Goal: Transaction & Acquisition: Purchase product/service

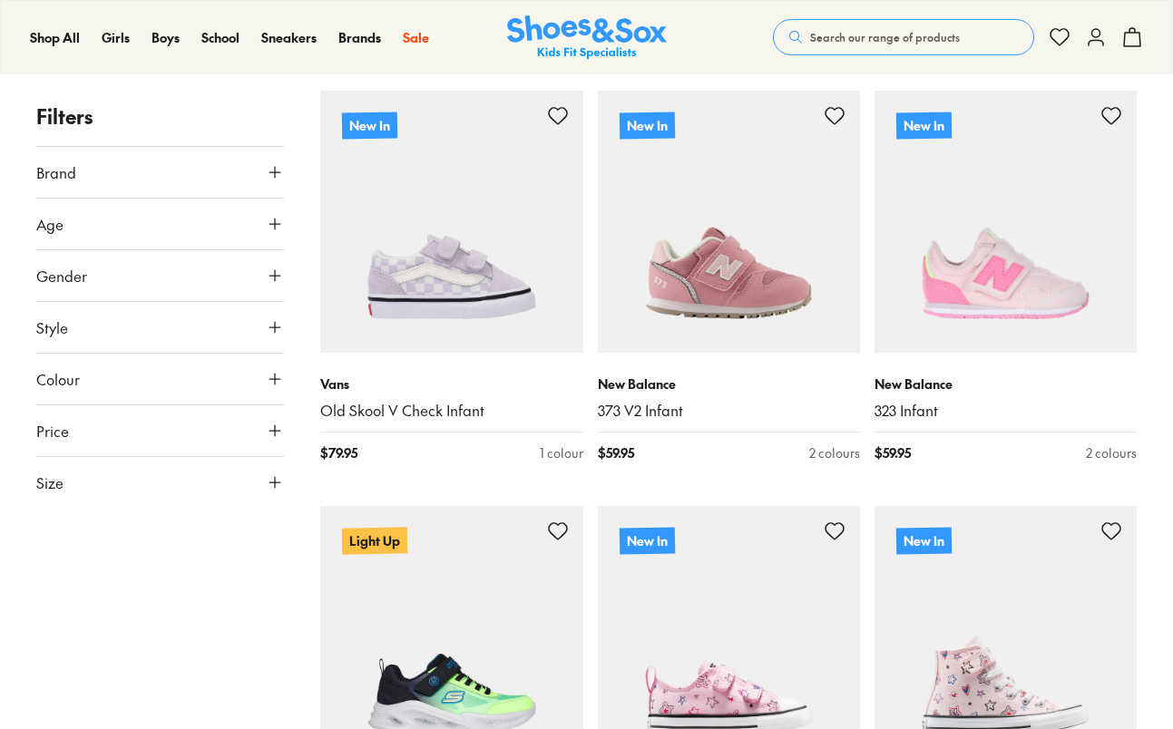
scroll to position [338, 0]
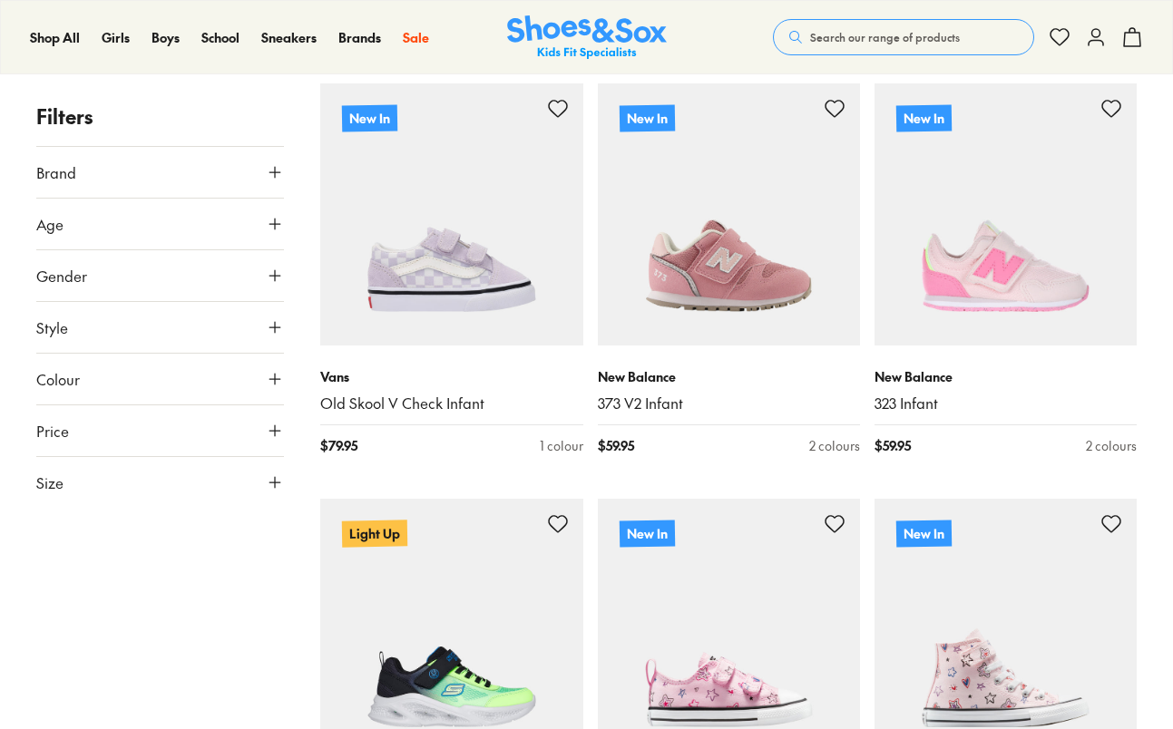
click at [277, 380] on icon at bounding box center [275, 379] width 18 height 18
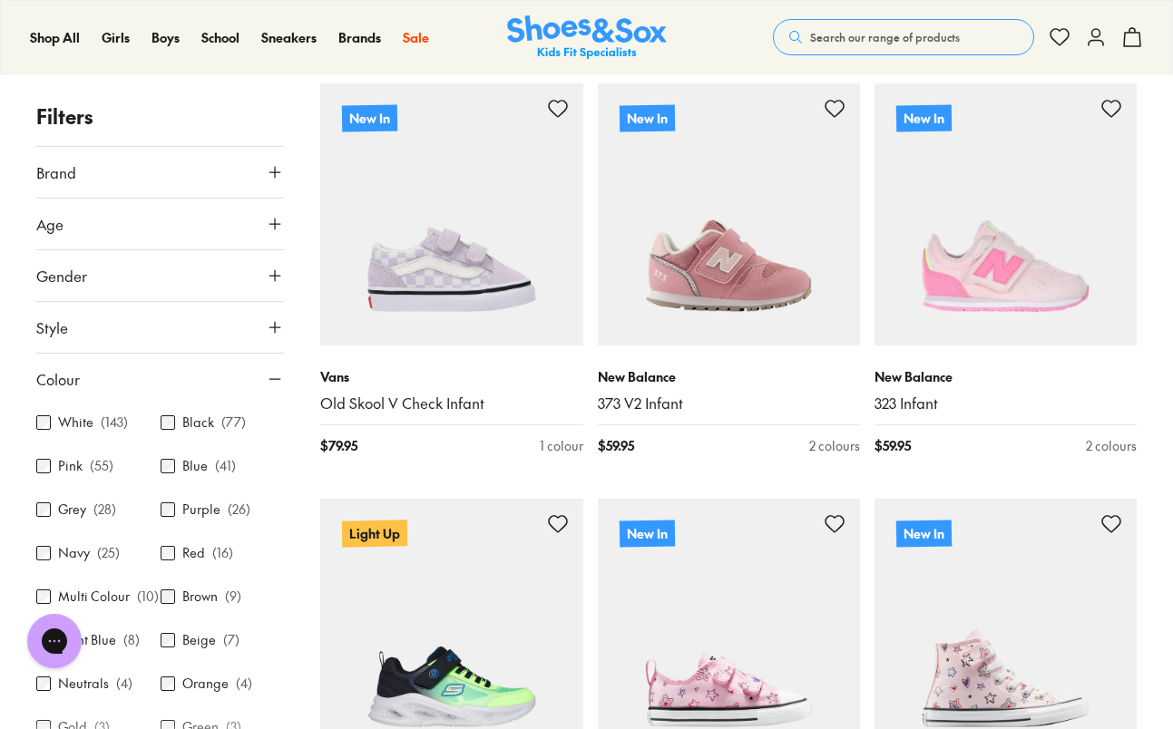
scroll to position [0, 0]
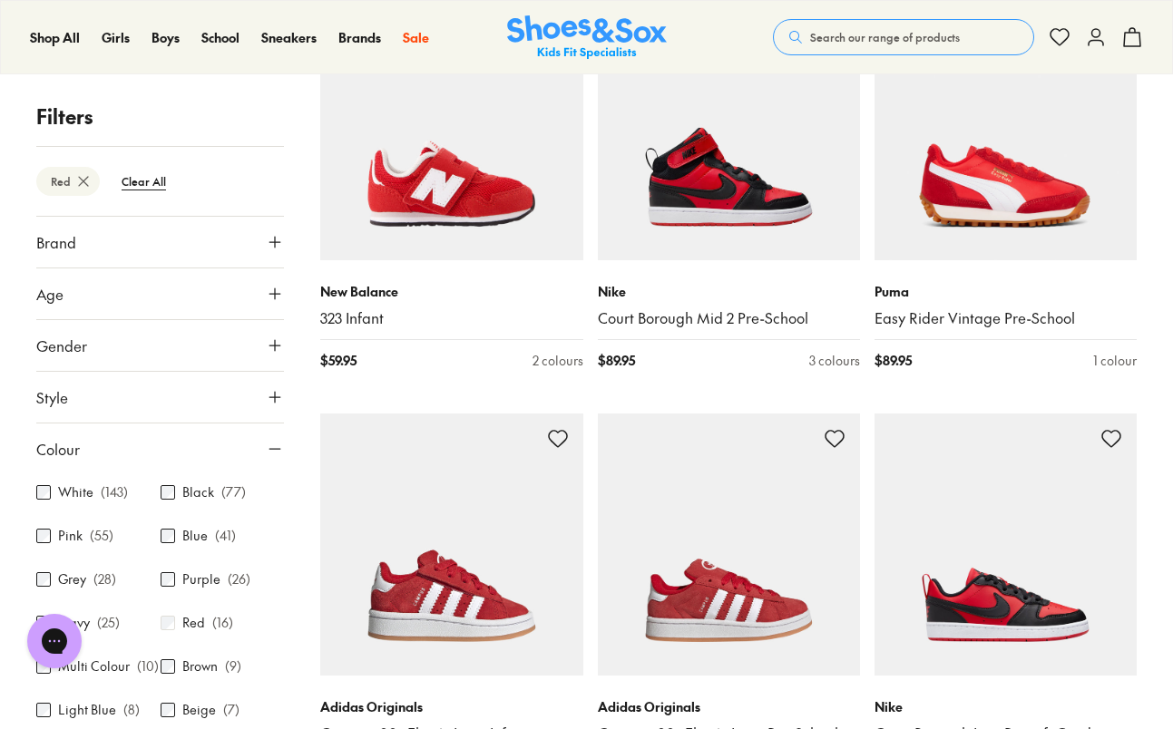
scroll to position [442, 0]
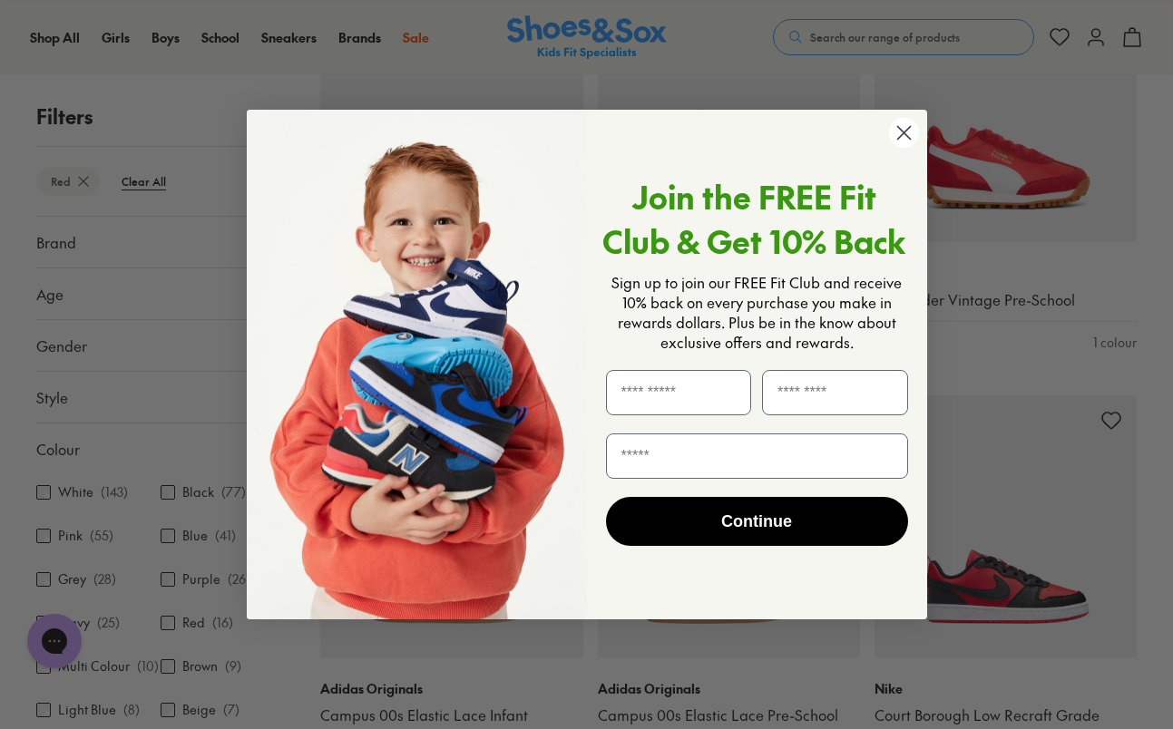
click at [906, 132] on circle "Close dialog" at bounding box center [903, 133] width 30 height 30
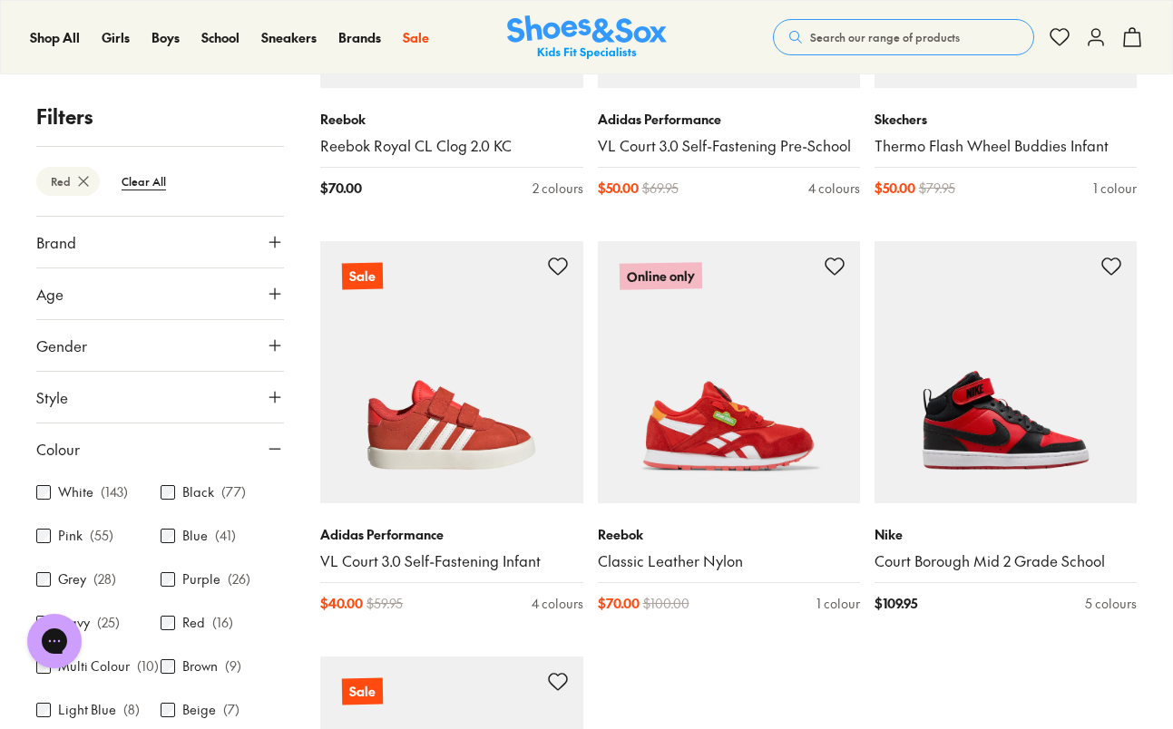
scroll to position [1885, 0]
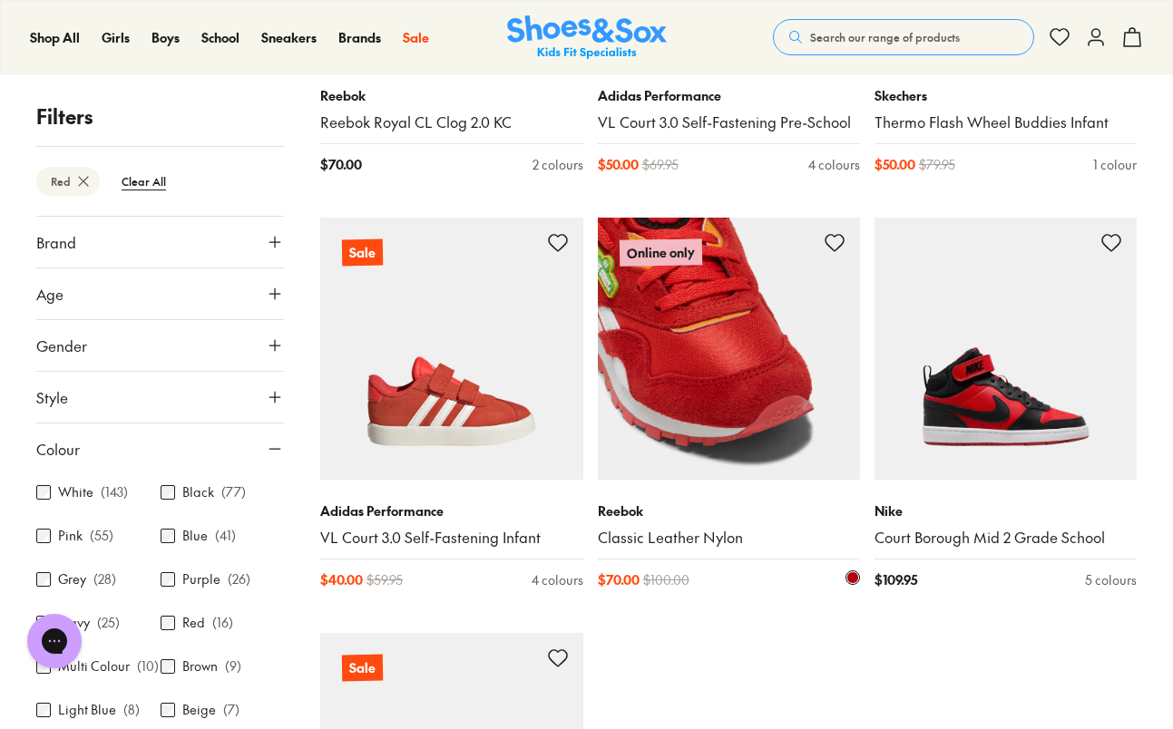
click at [716, 399] on img at bounding box center [729, 349] width 262 height 262
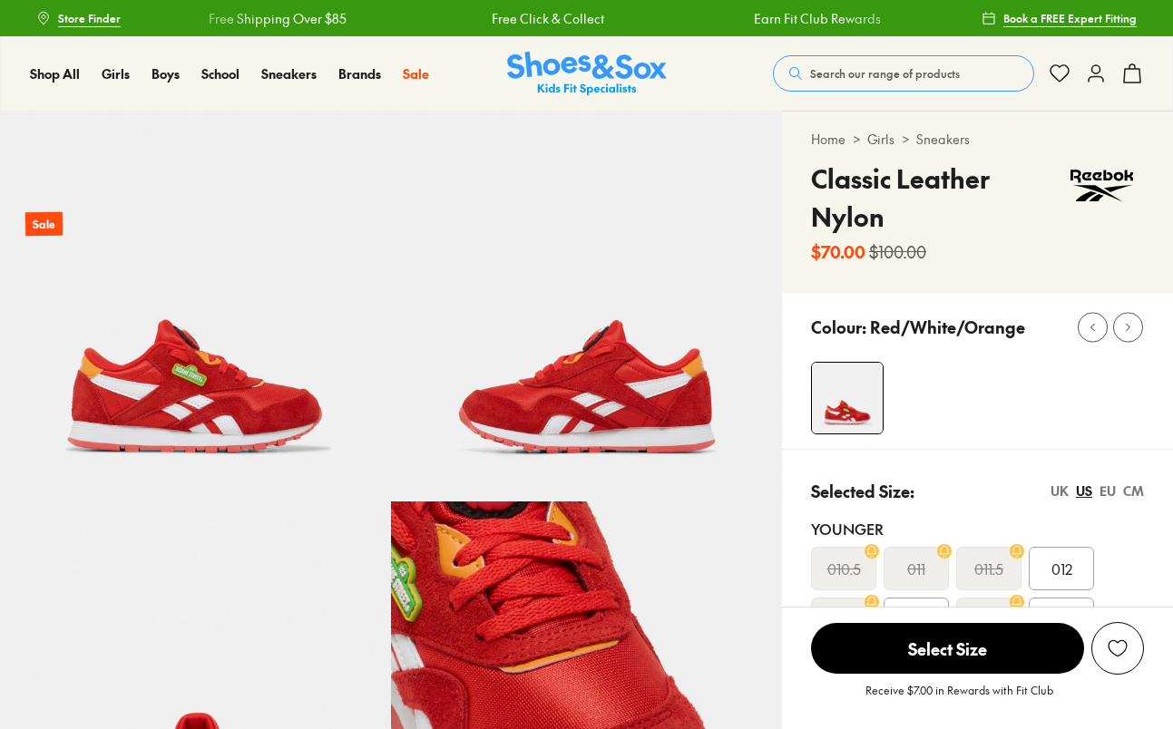
select select "*"
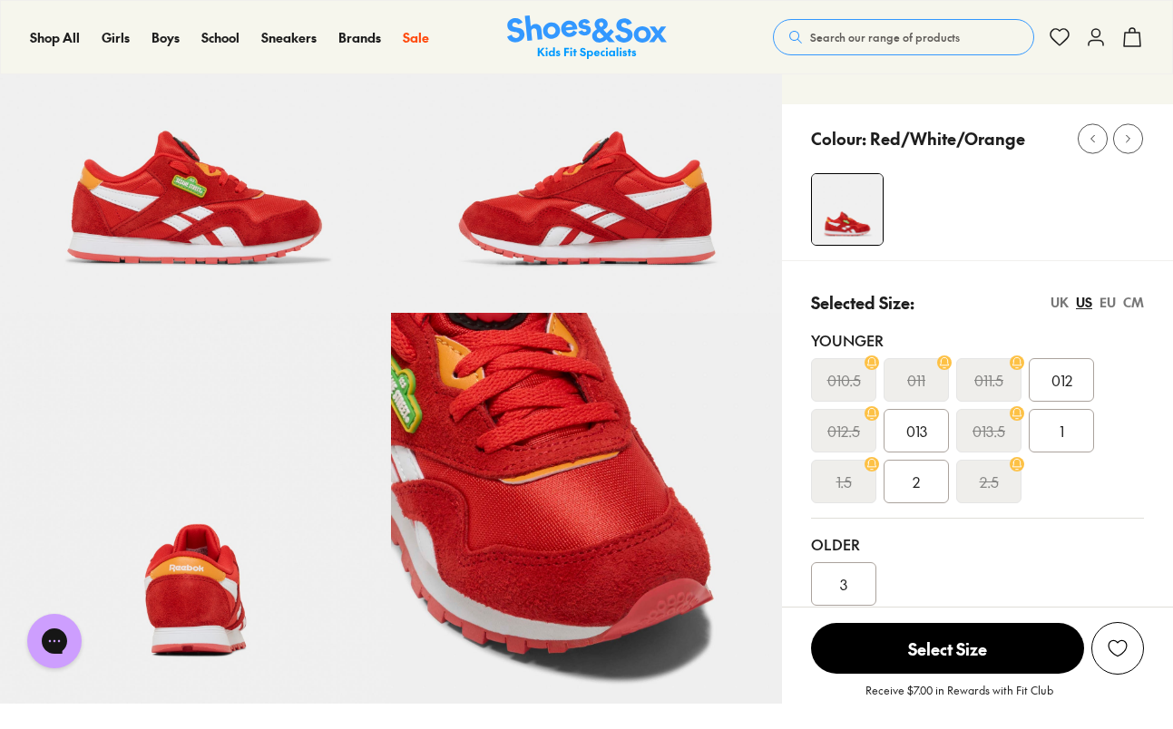
scroll to position [190, 0]
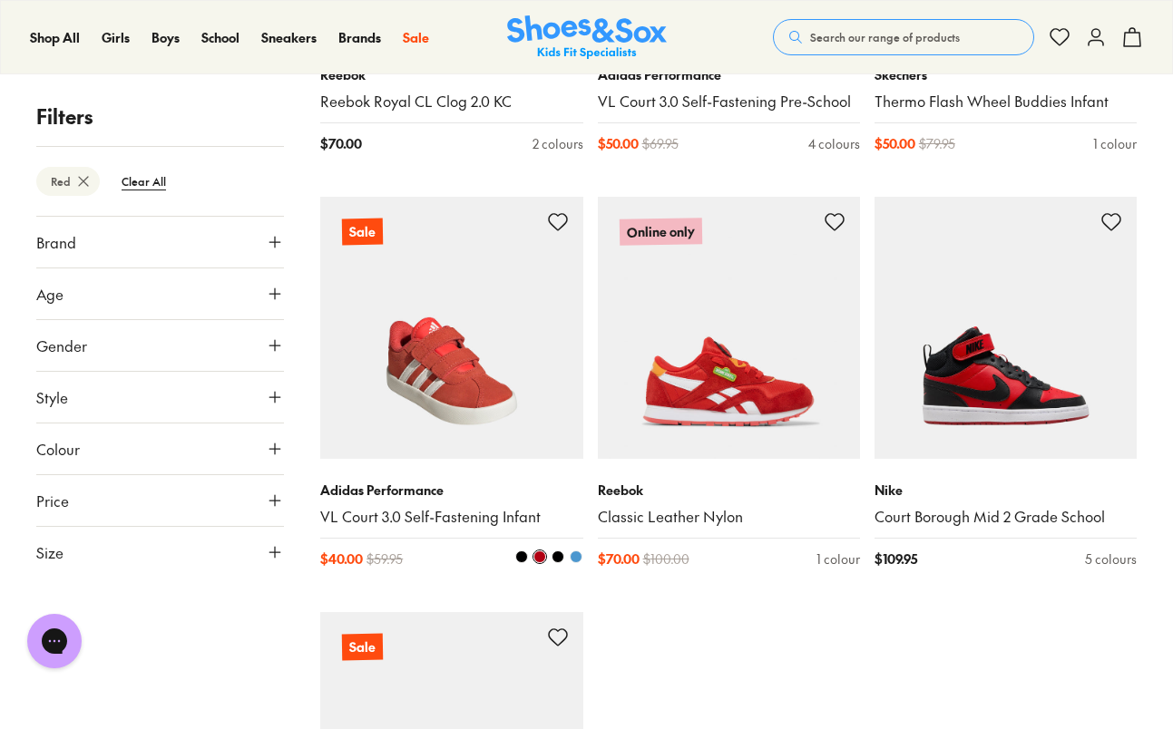
click at [439, 301] on img at bounding box center [451, 328] width 262 height 262
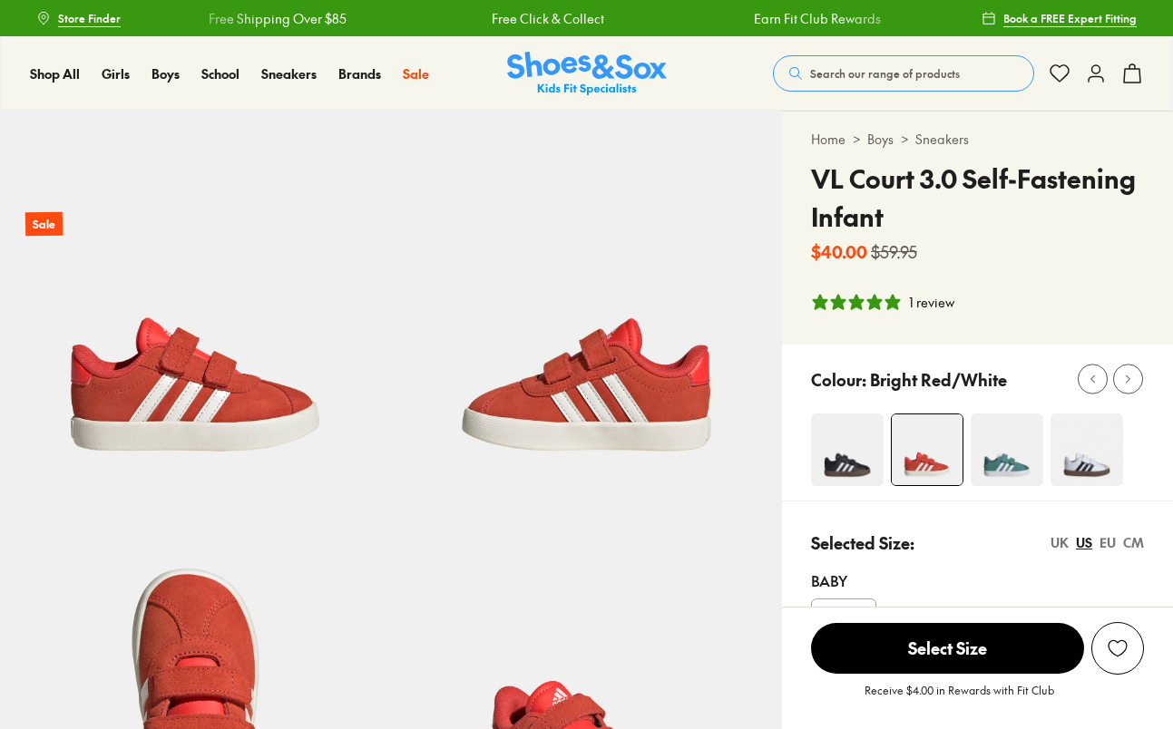
select select "*"
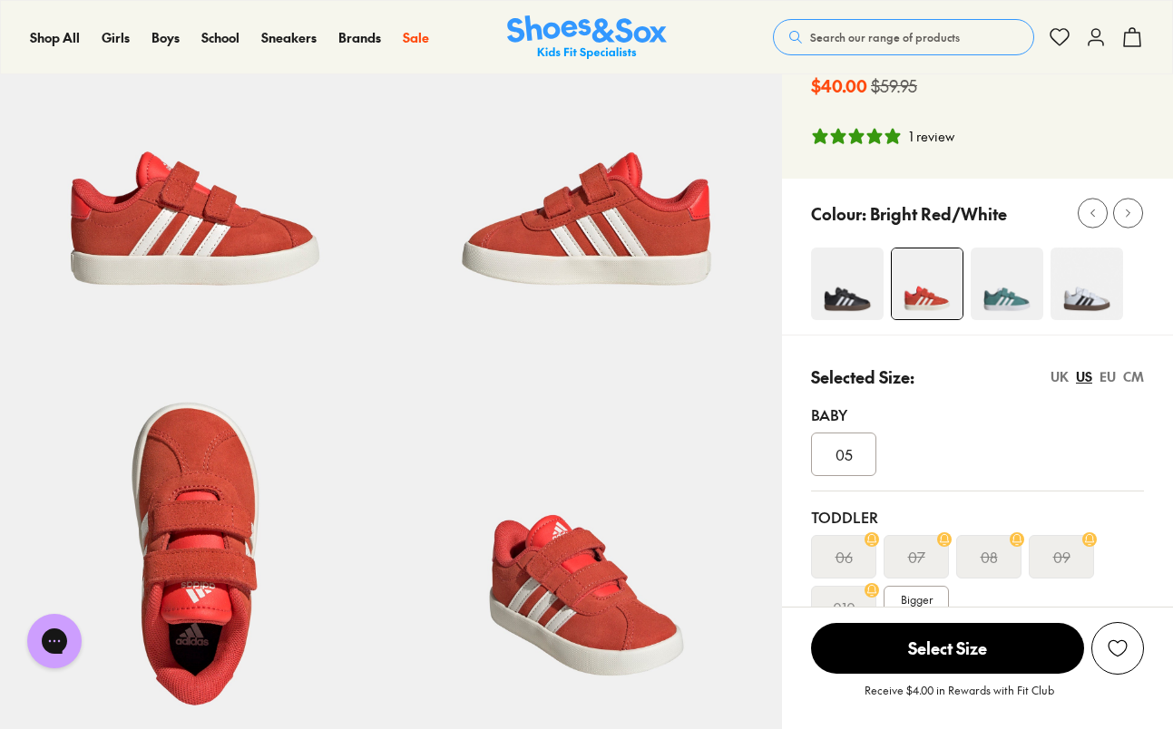
scroll to position [278, 0]
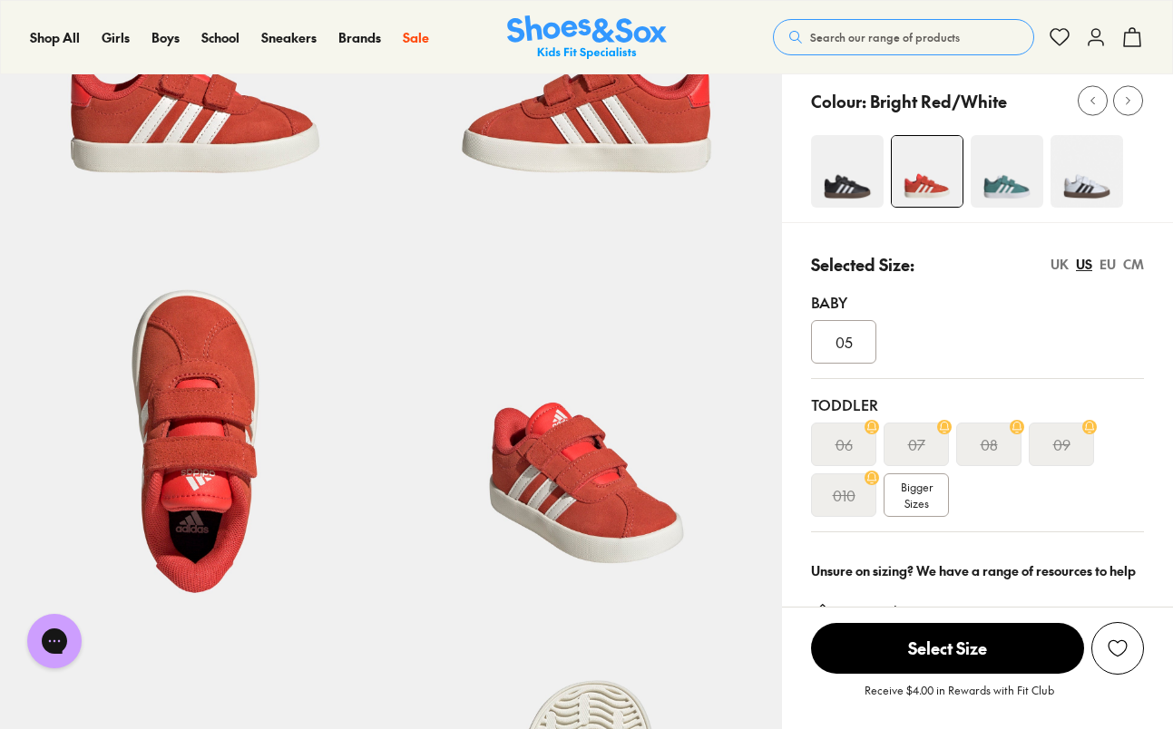
click at [913, 487] on span "Bigger Sizes" at bounding box center [917, 495] width 32 height 33
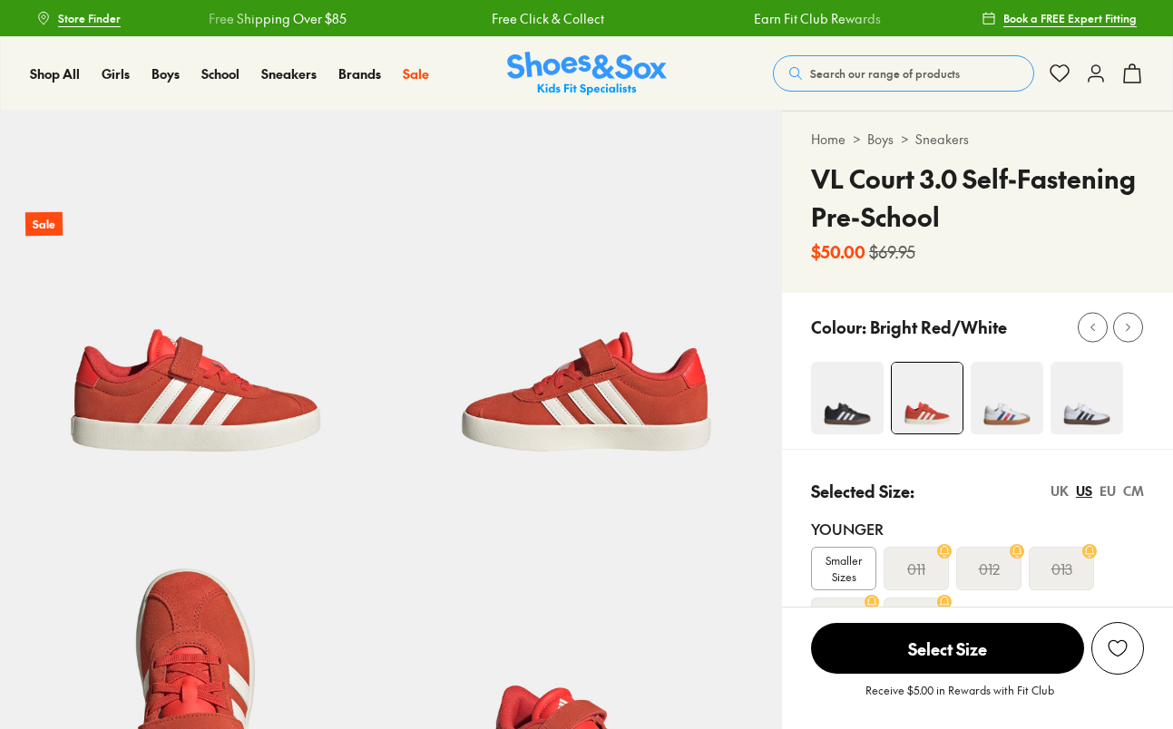
select select "*"
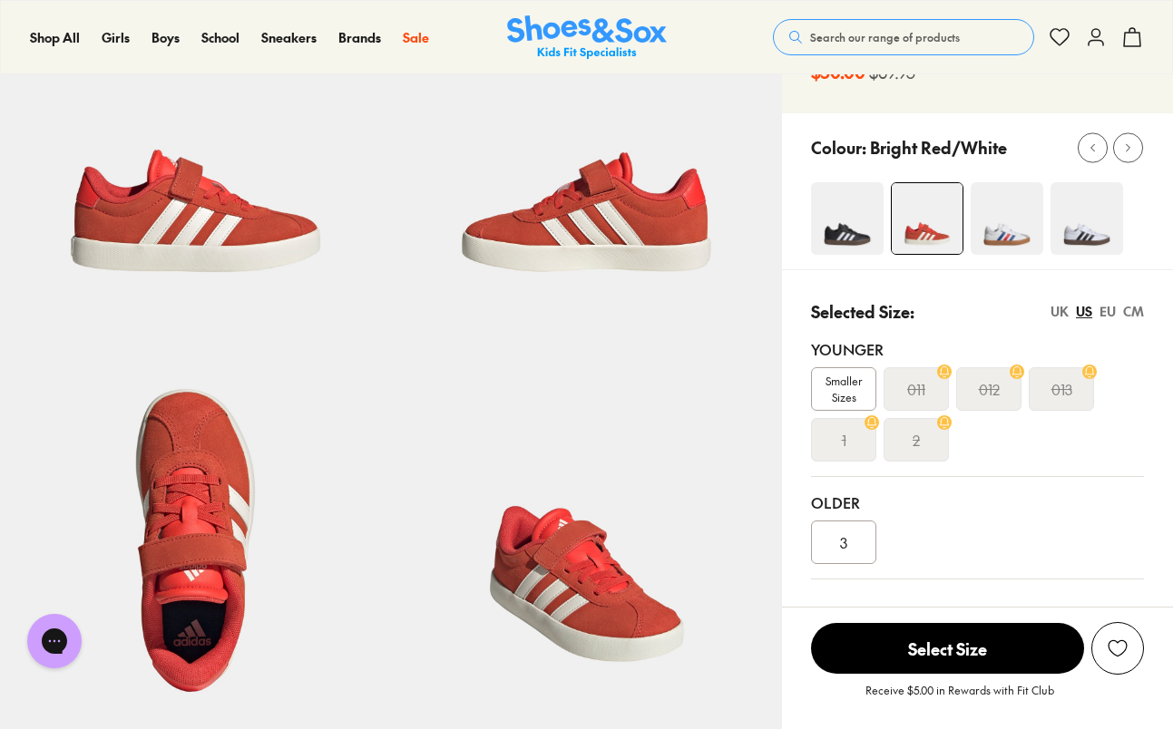
scroll to position [232, 0]
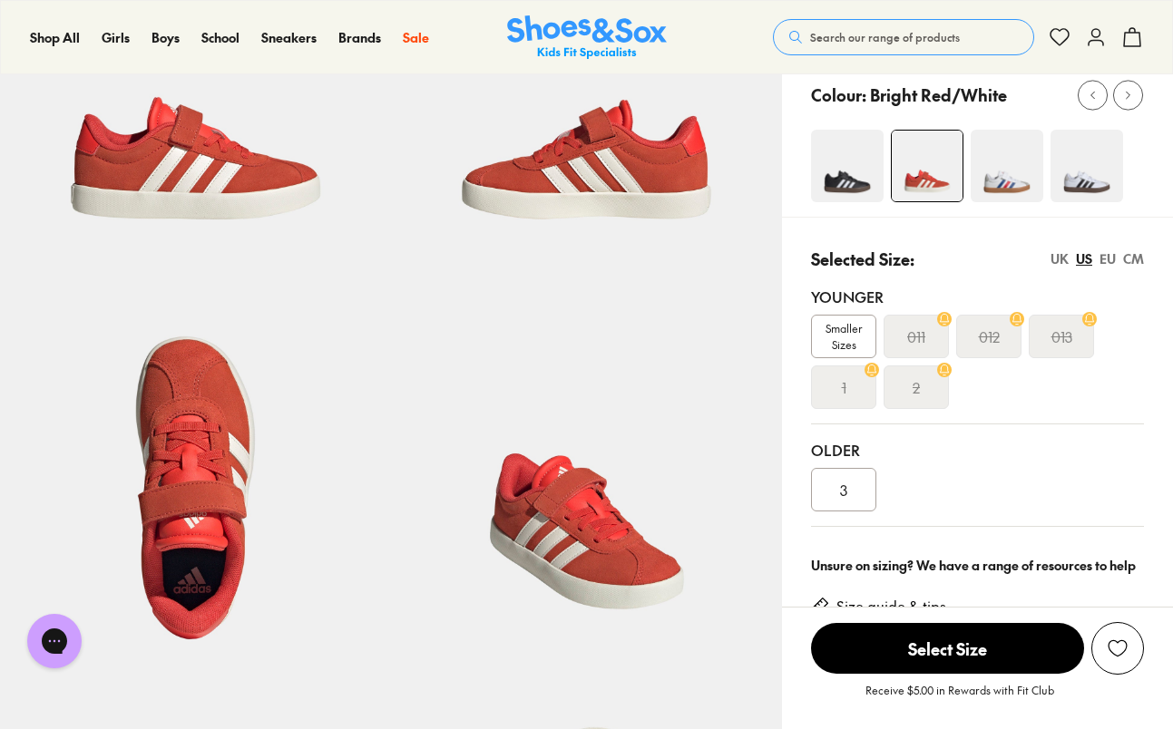
click at [919, 341] on s "011" at bounding box center [916, 337] width 18 height 22
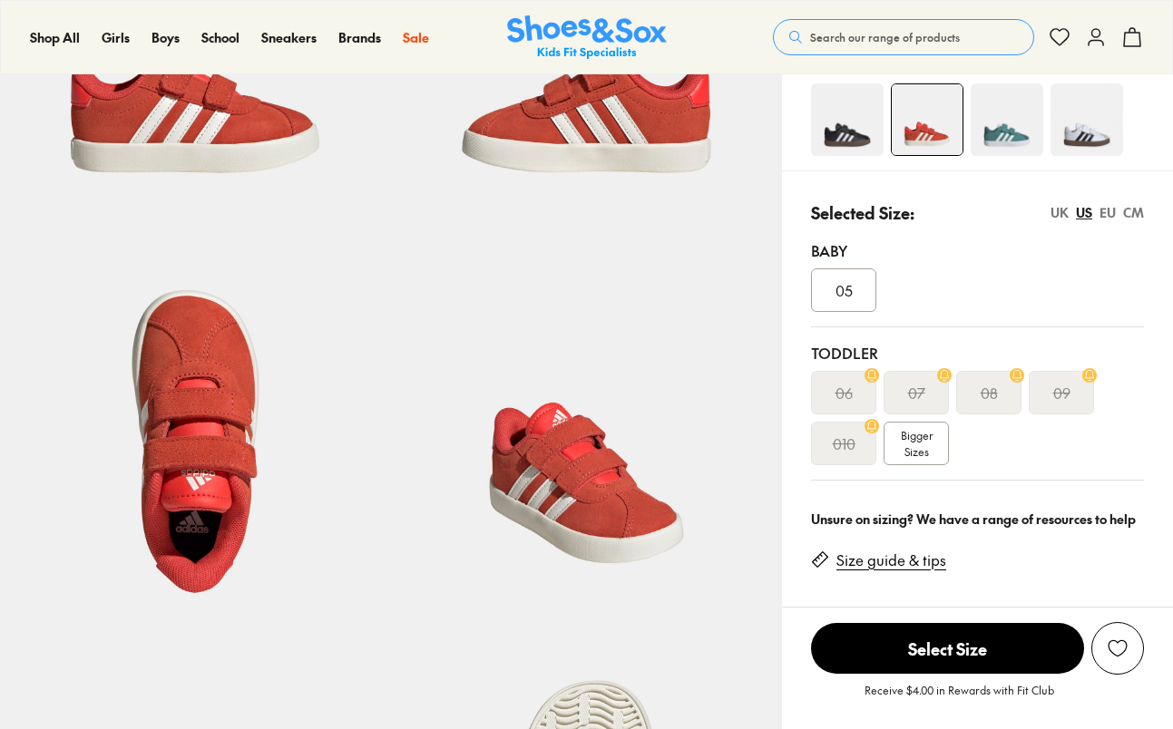
select select "*"
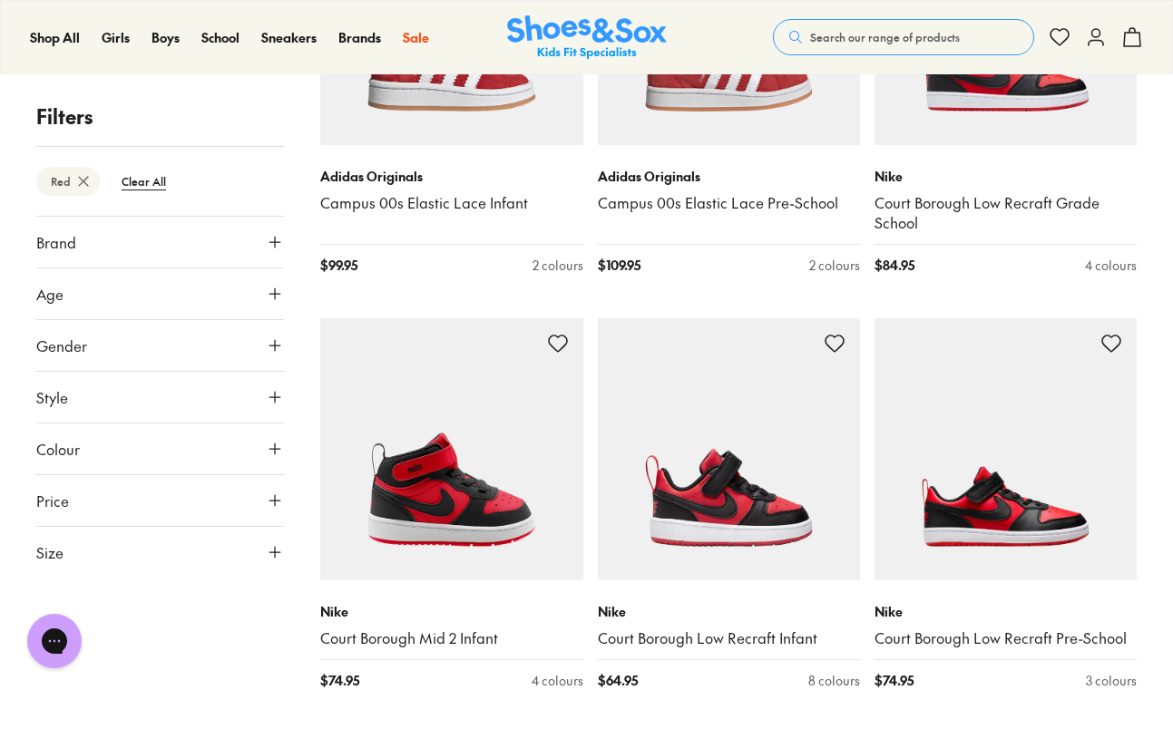
scroll to position [627, 0]
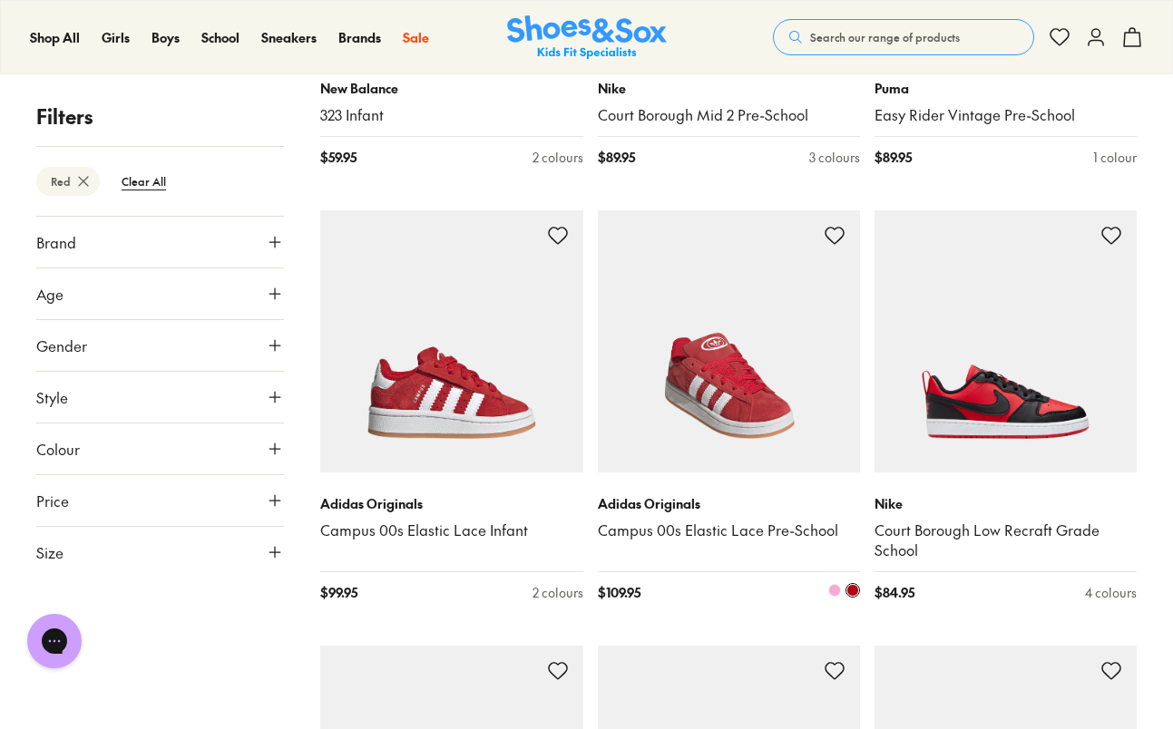
click at [725, 419] on img at bounding box center [729, 341] width 262 height 262
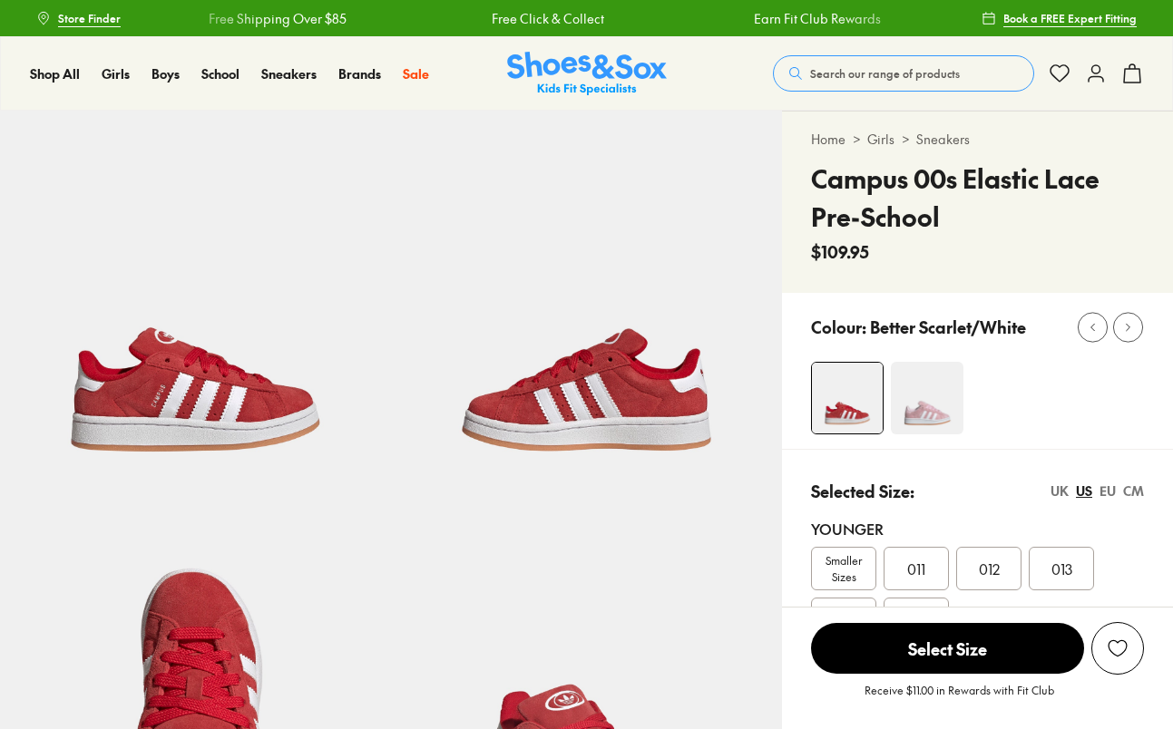
select select "*"
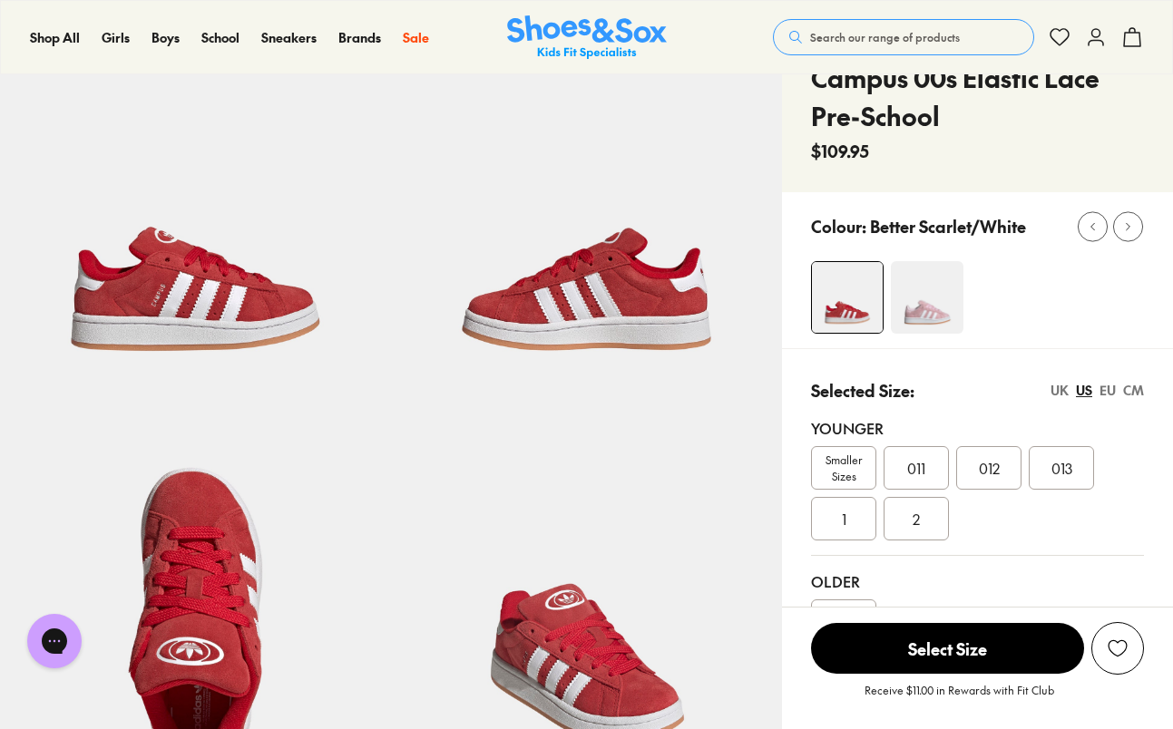
scroll to position [123, 0]
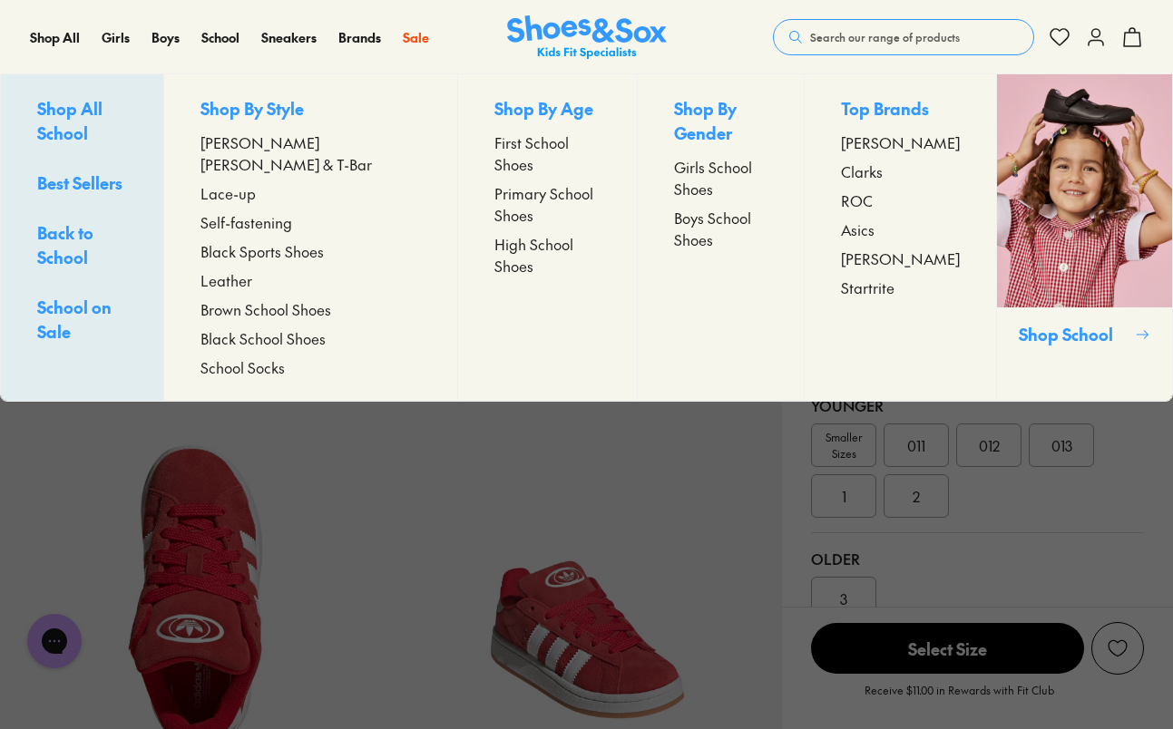
click at [292, 211] on span "Self-fastening" at bounding box center [246, 222] width 92 height 22
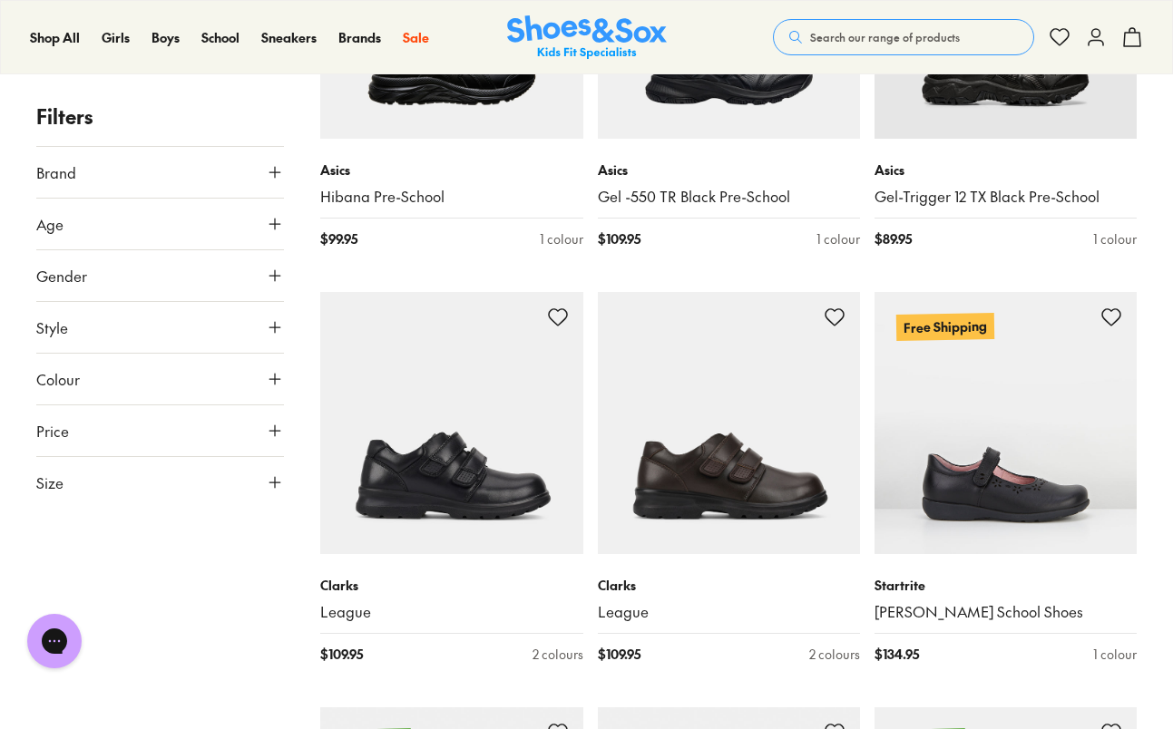
scroll to position [941, 0]
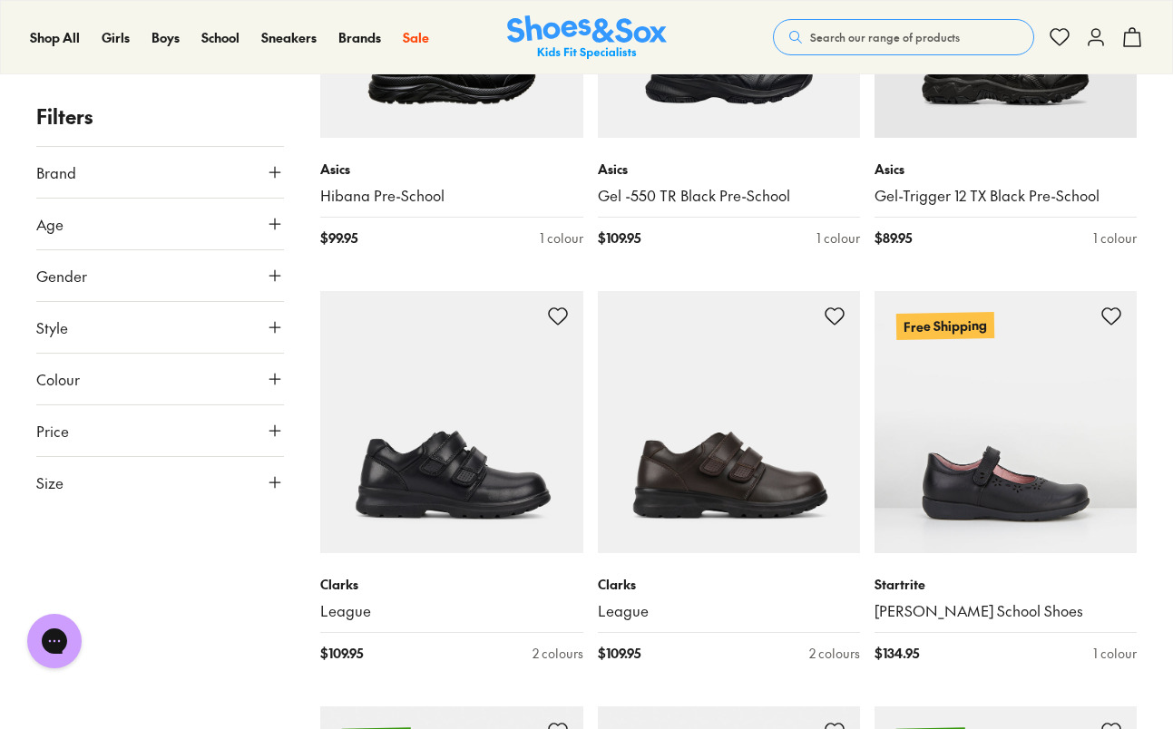
click at [279, 378] on icon at bounding box center [275, 379] width 18 height 18
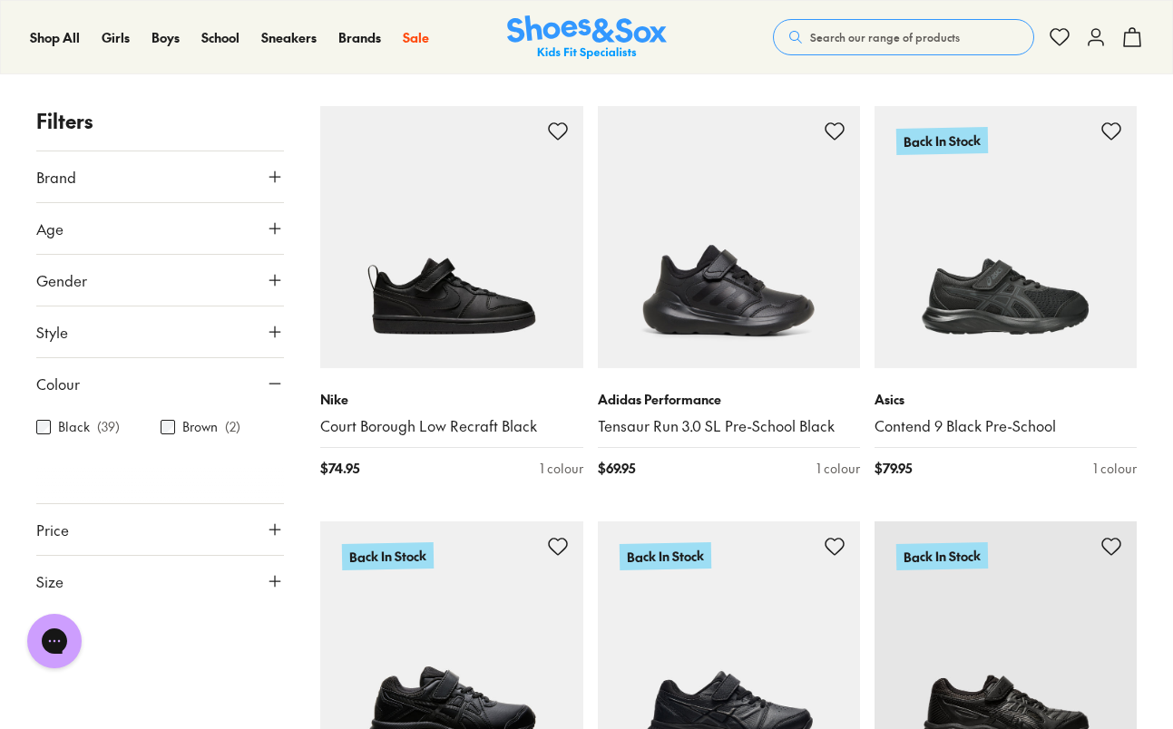
scroll to position [4, 0]
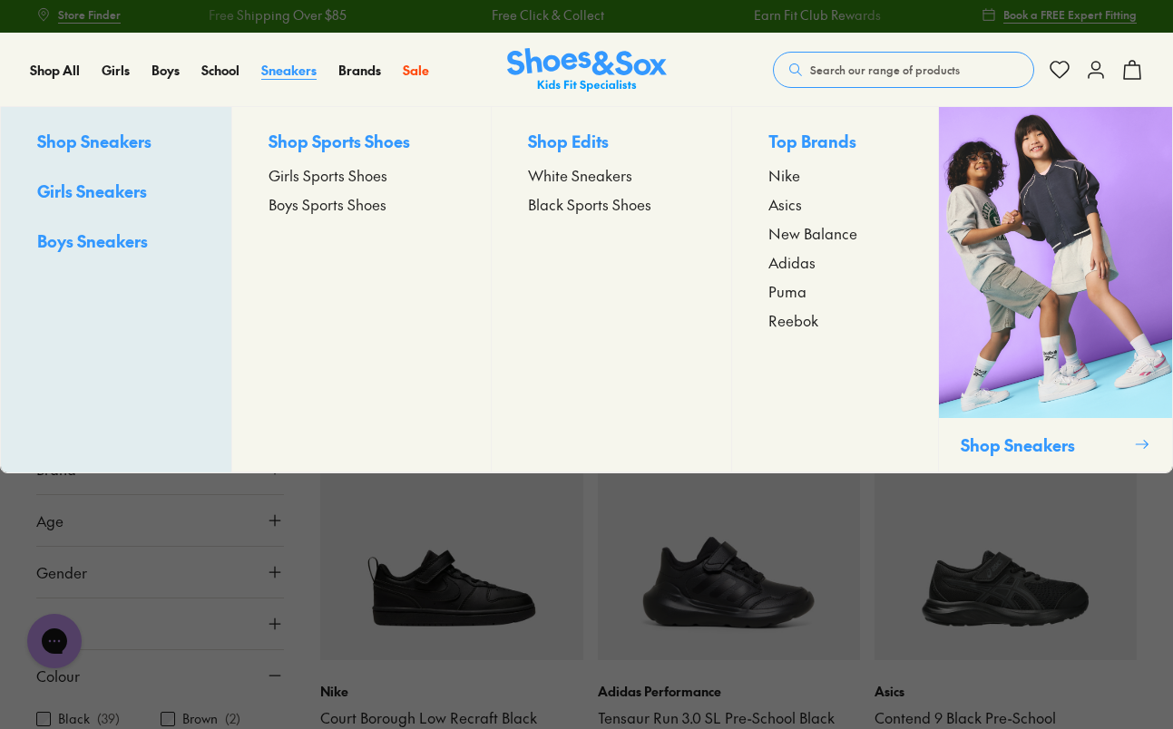
click at [287, 72] on span "Sneakers" at bounding box center [288, 70] width 55 height 18
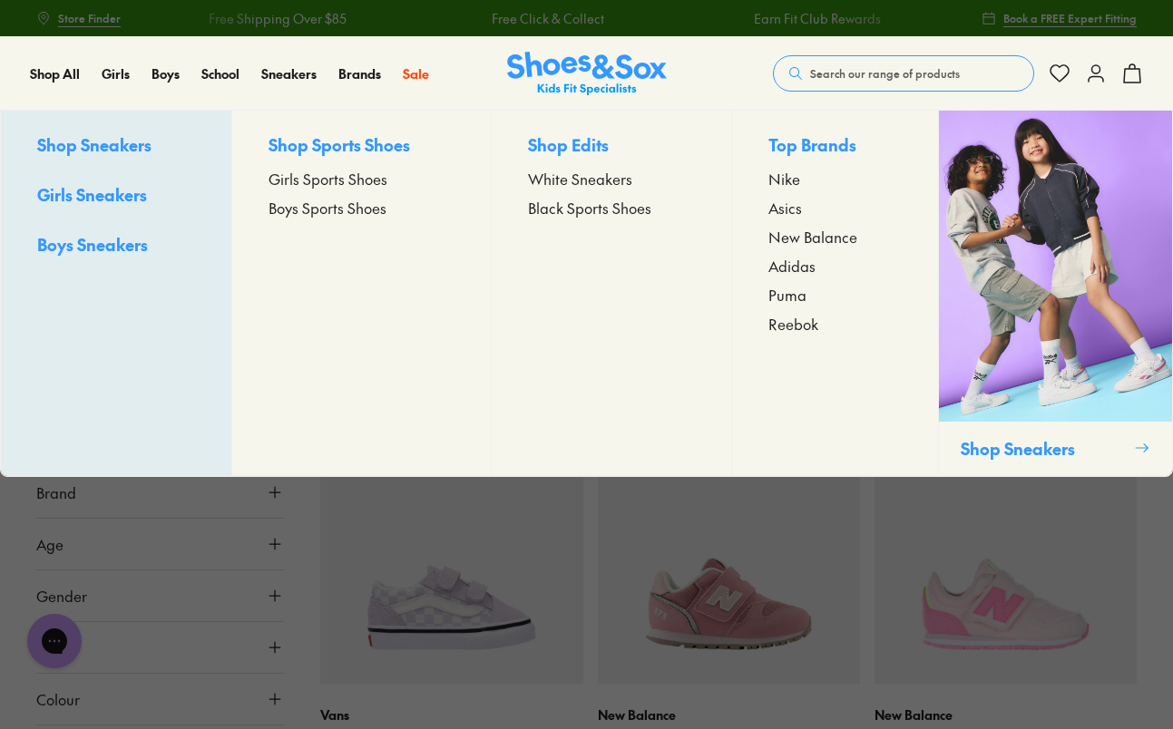
click at [788, 296] on span "Puma" at bounding box center [787, 295] width 38 height 22
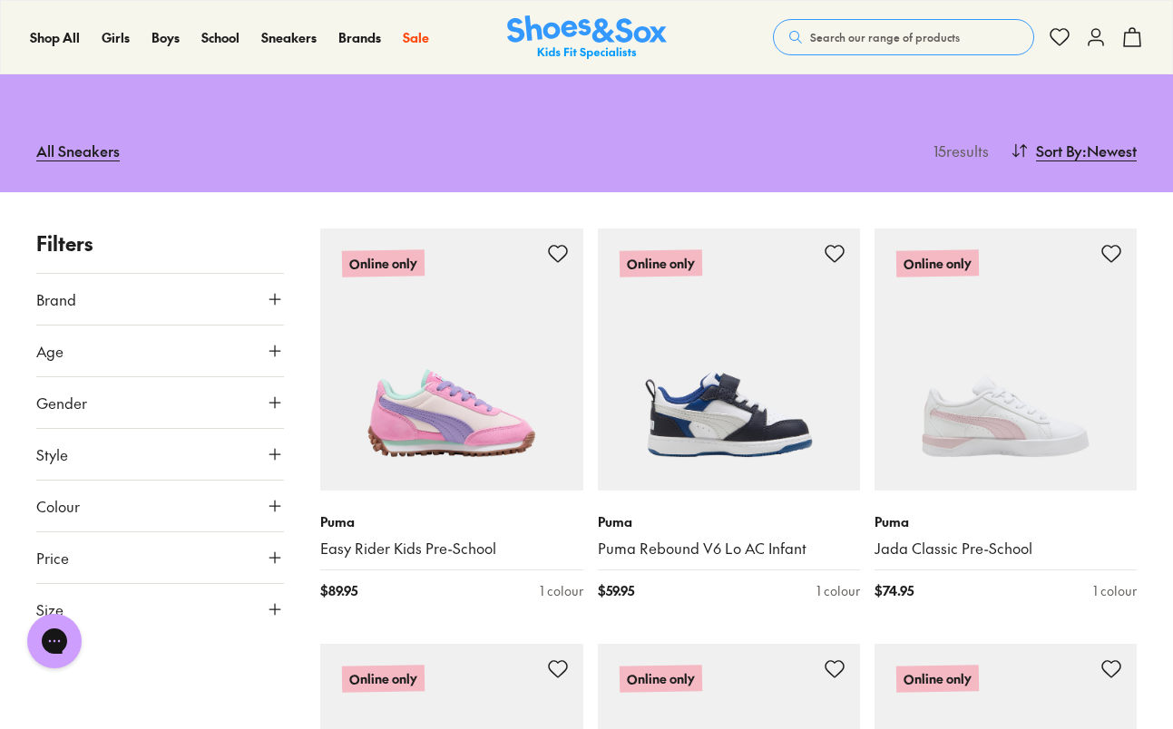
scroll to position [170, 0]
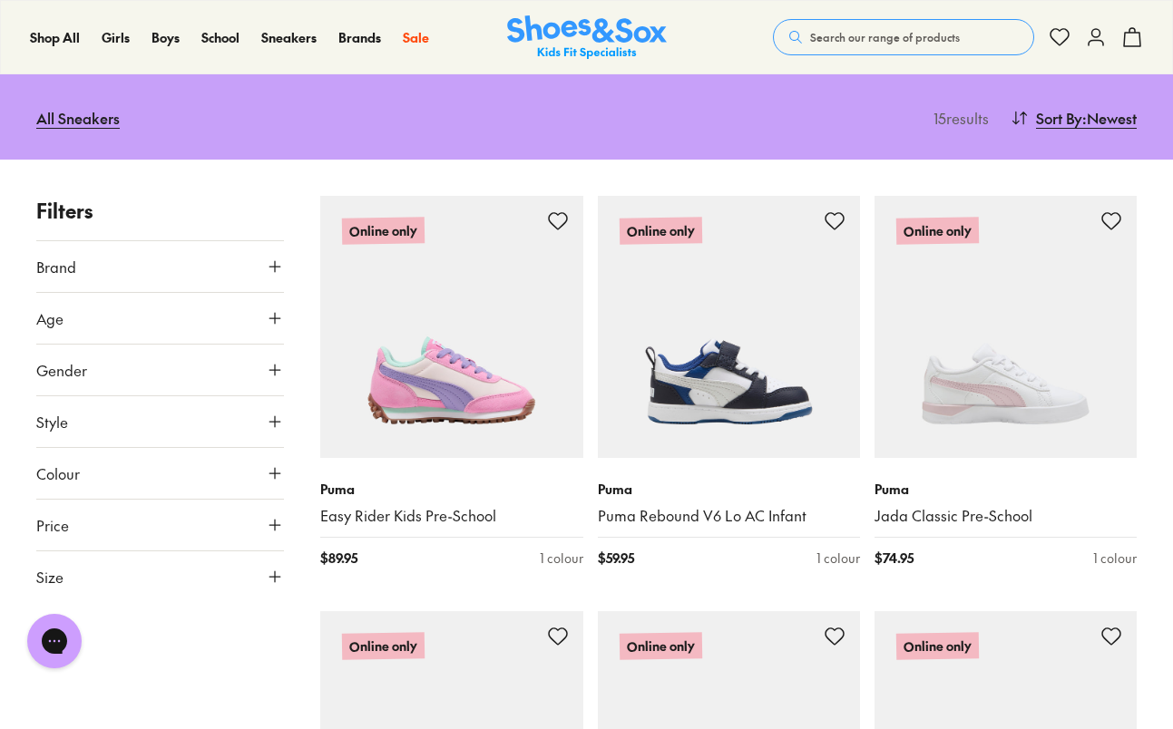
click at [273, 579] on icon at bounding box center [275, 577] width 18 height 18
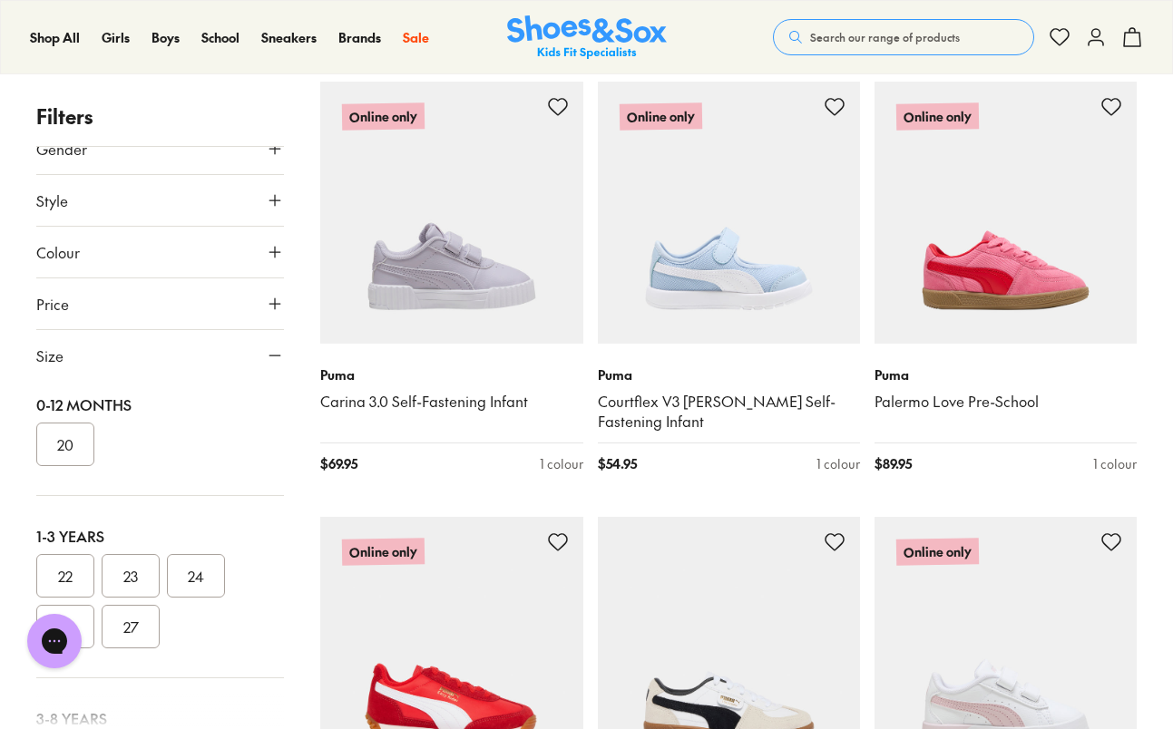
scroll to position [0, 0]
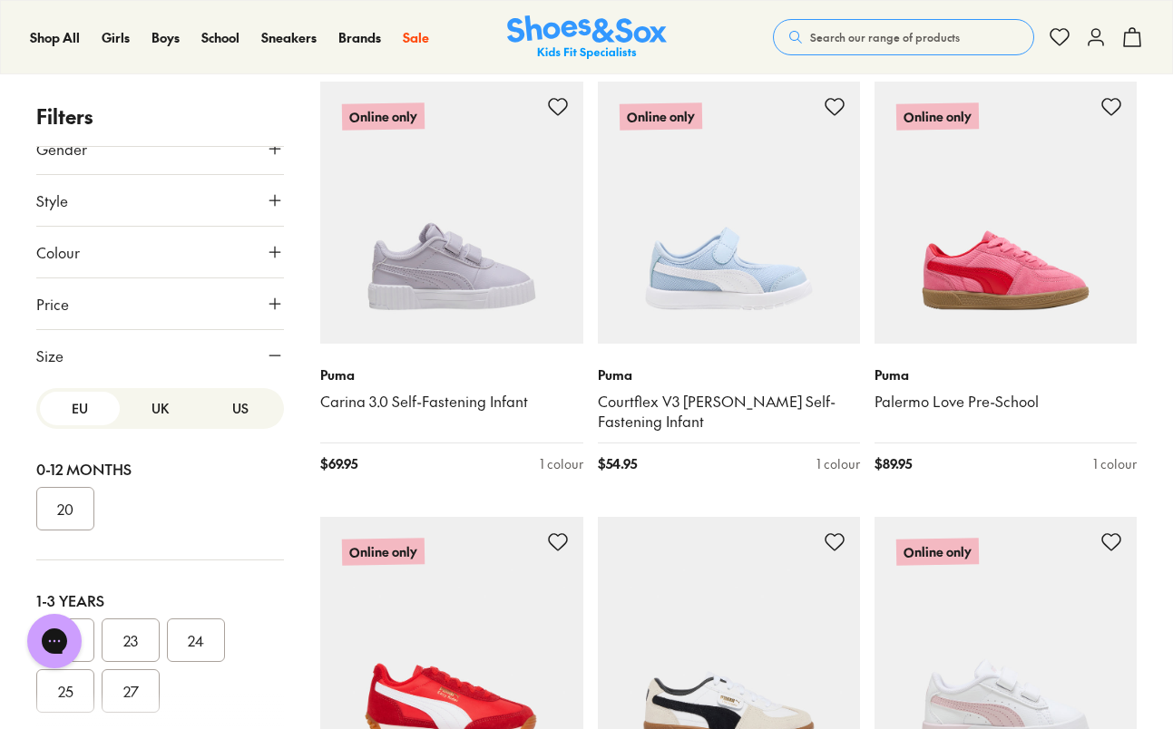
click at [229, 408] on button "US" at bounding box center [240, 409] width 80 height 34
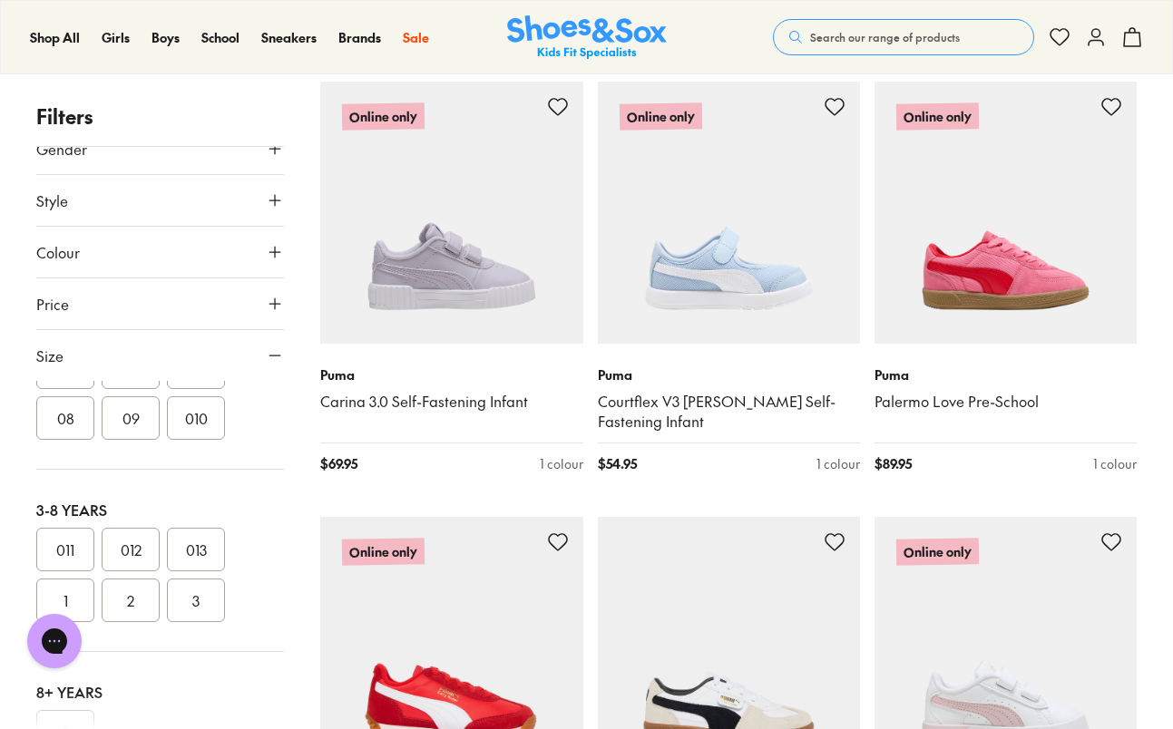
scroll to position [299, 0]
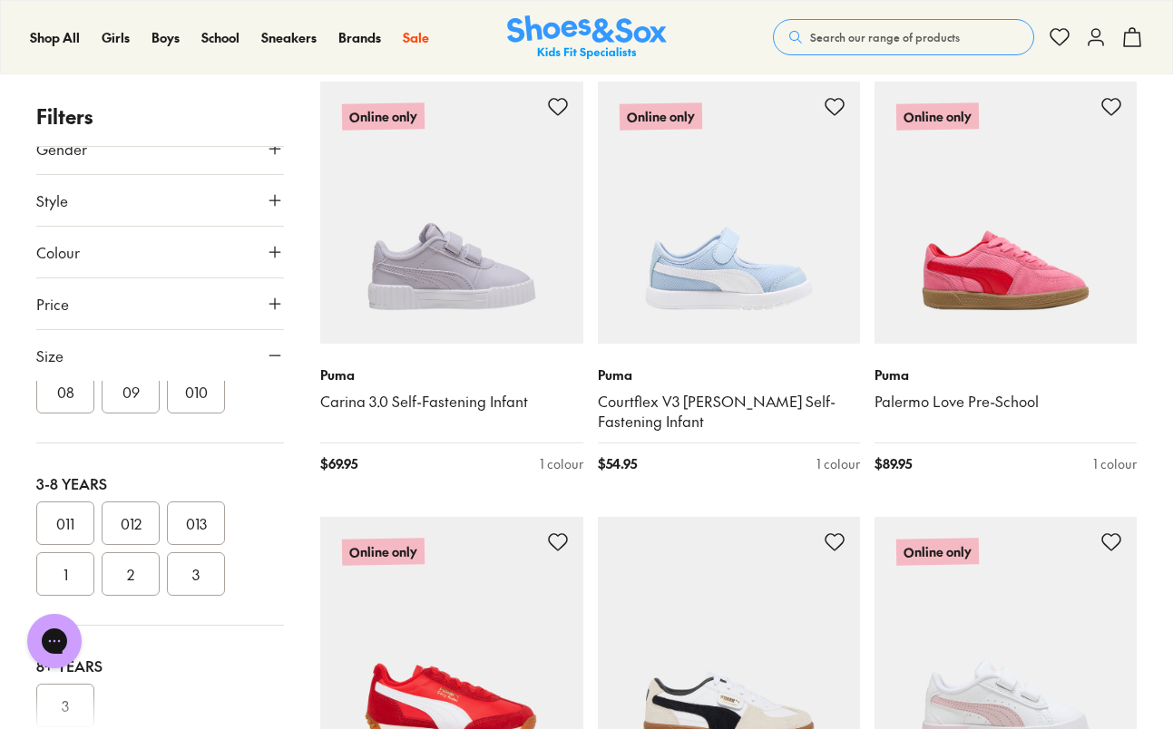
click at [65, 523] on button "011" at bounding box center [65, 524] width 58 height 44
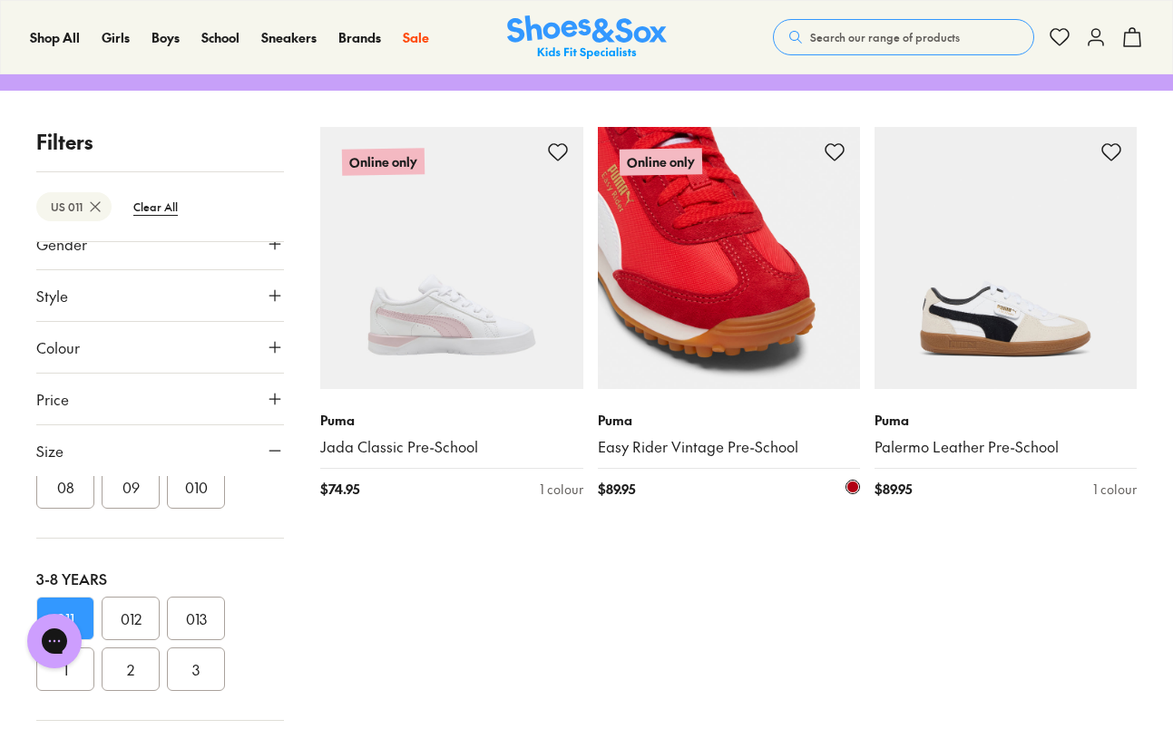
click at [724, 336] on img at bounding box center [729, 258] width 262 height 262
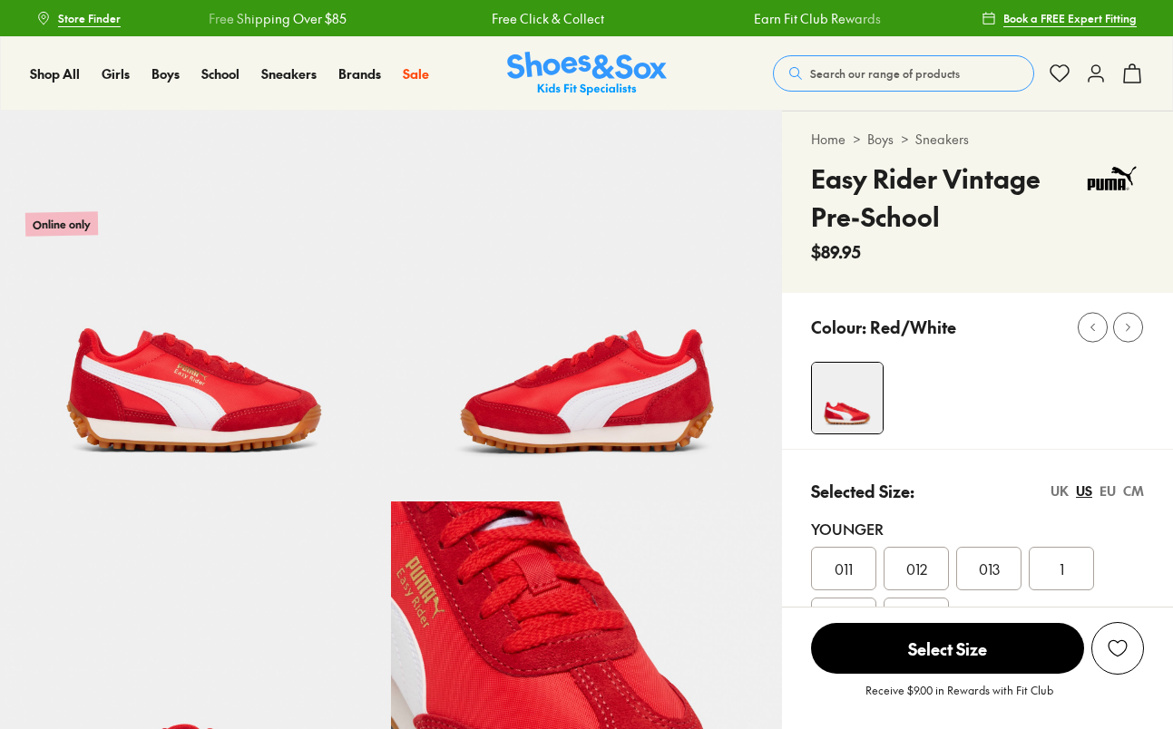
select select "*"
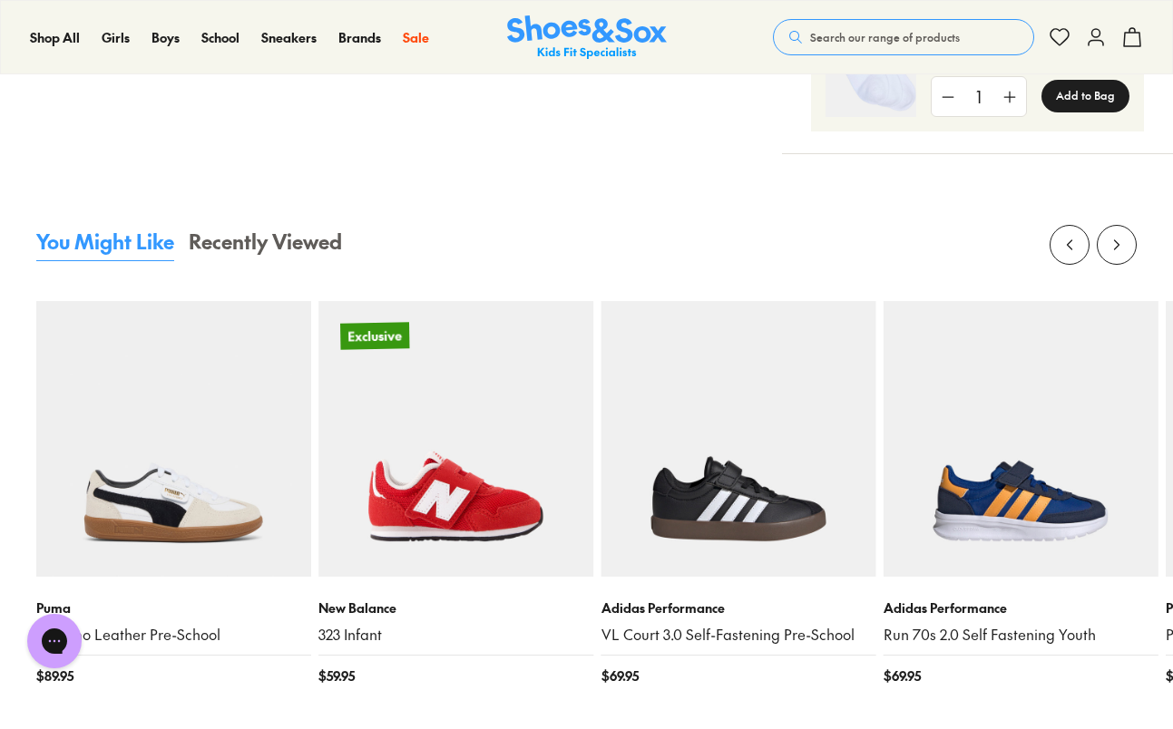
scroll to position [1642, 0]
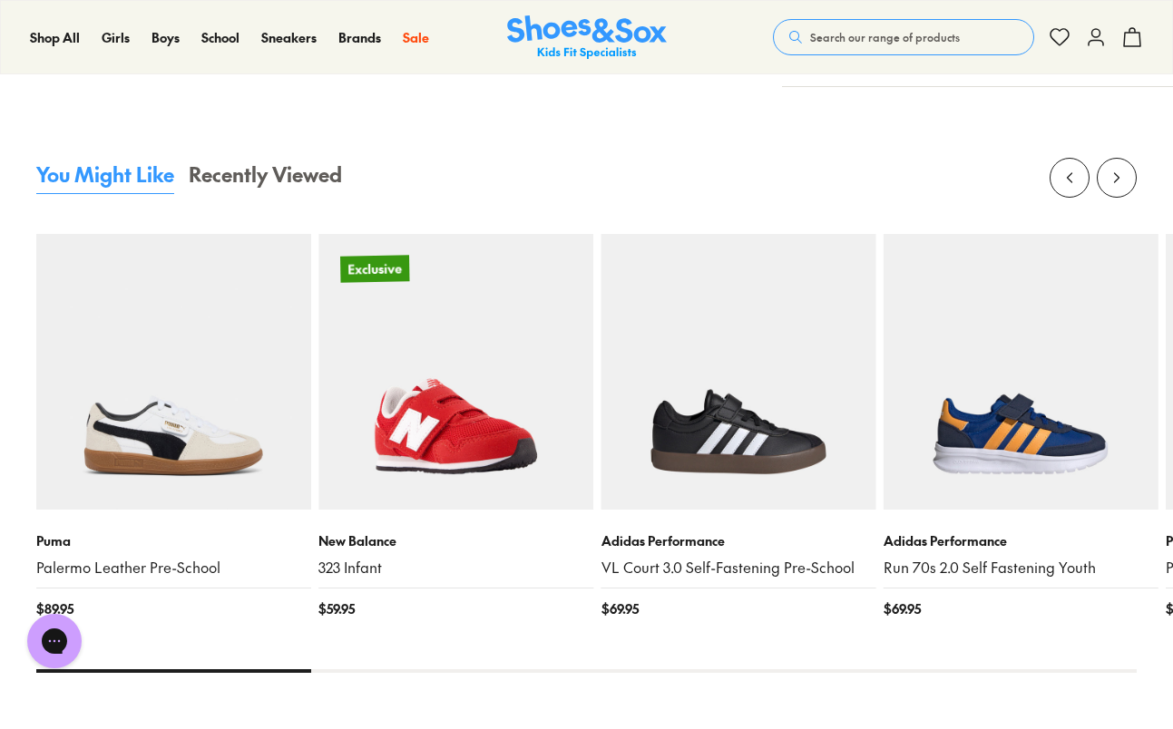
click at [454, 449] on img at bounding box center [455, 371] width 275 height 275
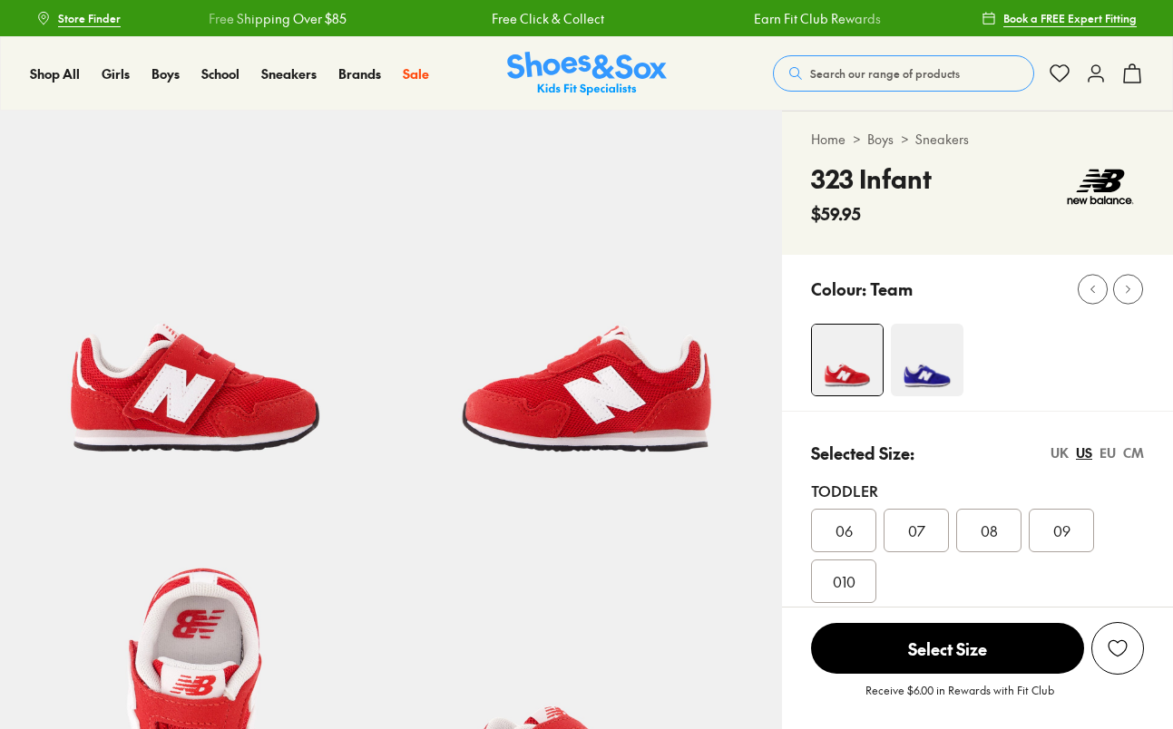
select select "*"
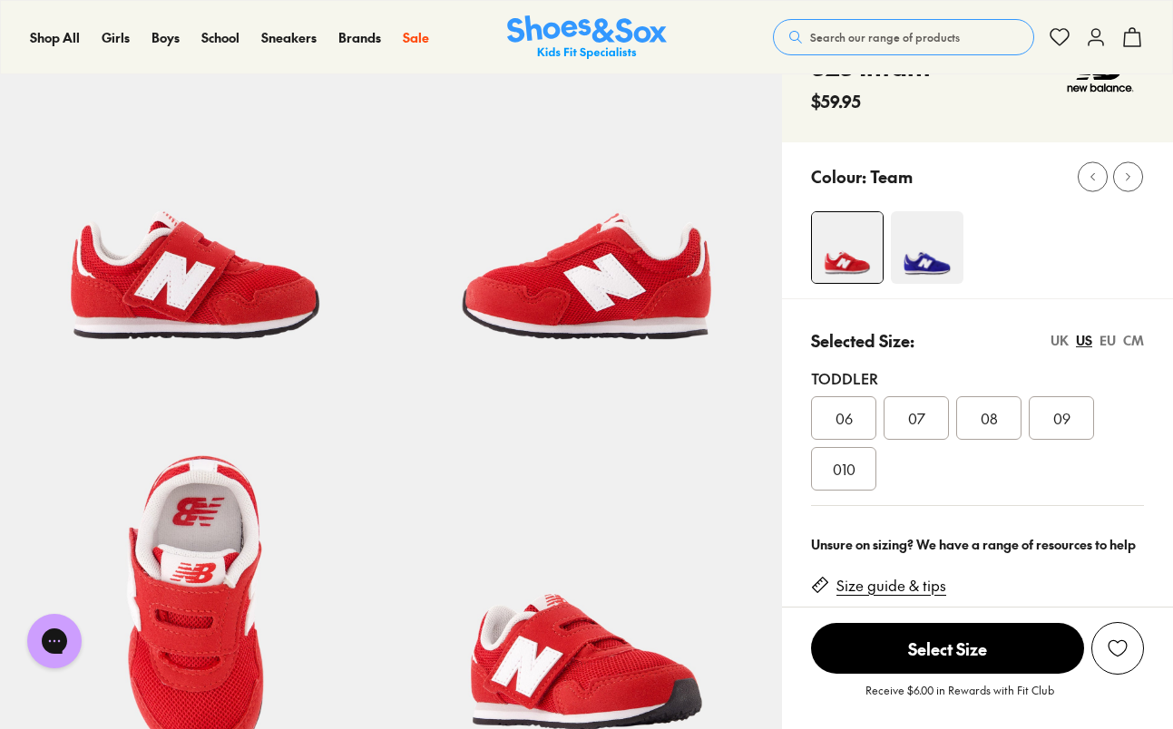
scroll to position [116, 0]
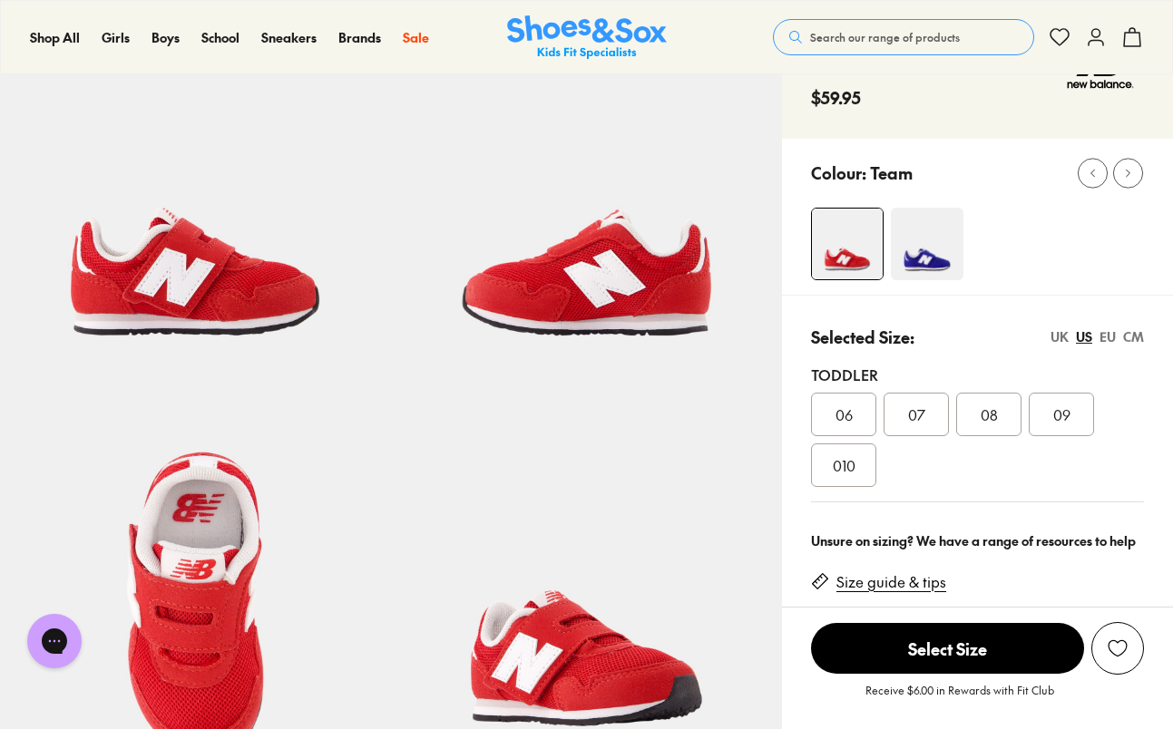
click at [835, 469] on span "010" at bounding box center [844, 465] width 23 height 22
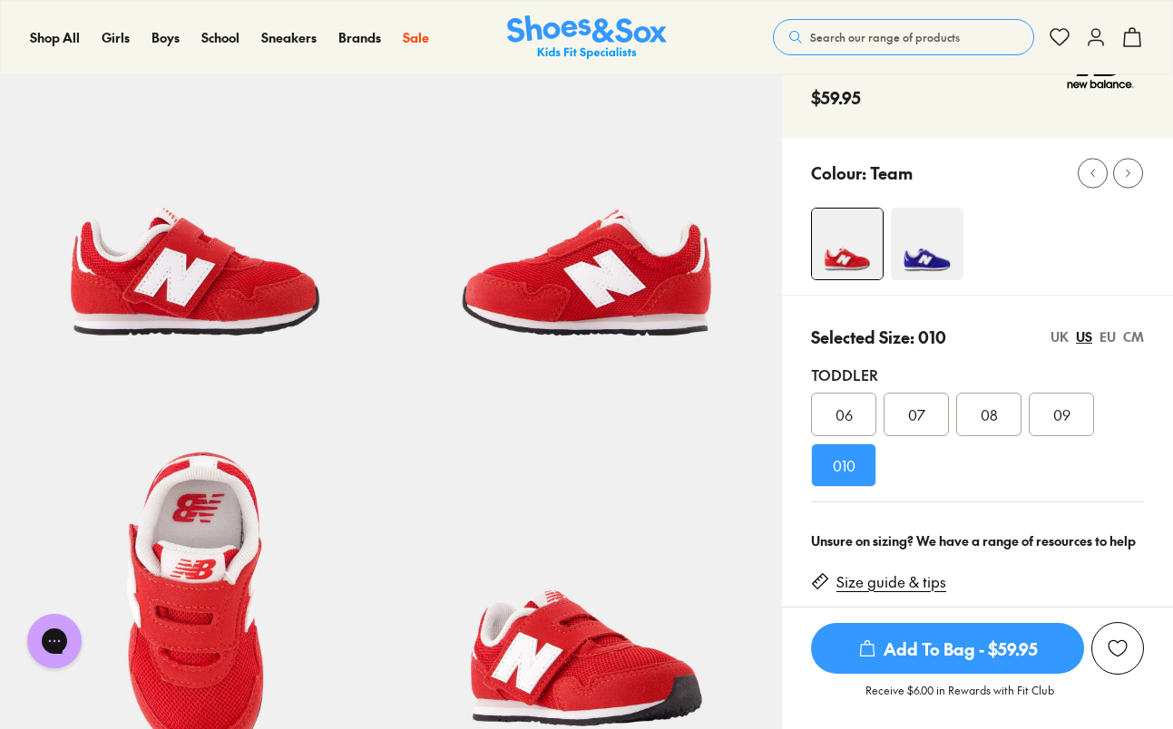
click at [1133, 337] on div "CM" at bounding box center [1133, 336] width 21 height 19
